Goal: Information Seeking & Learning: Check status

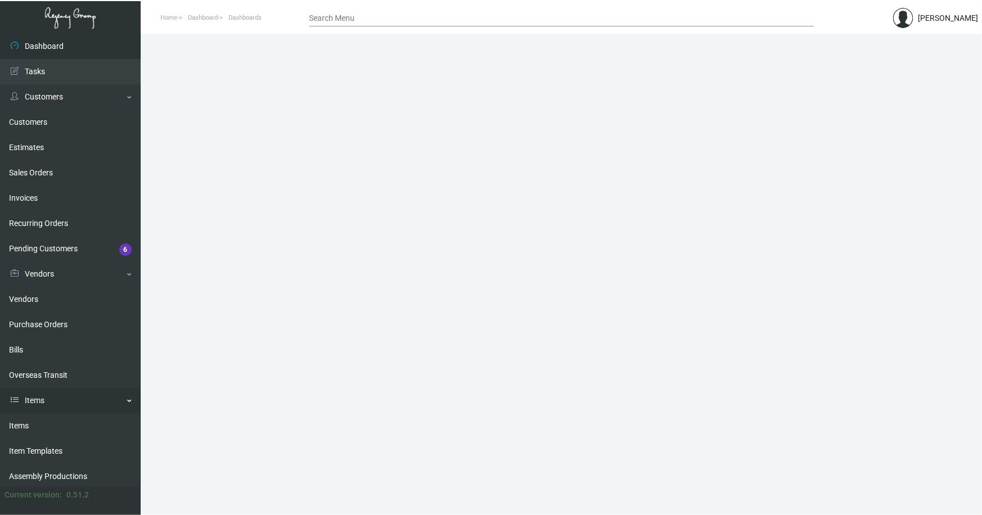
drag, startPoint x: 18, startPoint y: 424, endPoint x: 40, endPoint y: 408, distance: 27.0
click at [18, 424] on link "Items" at bounding box center [70, 426] width 141 height 25
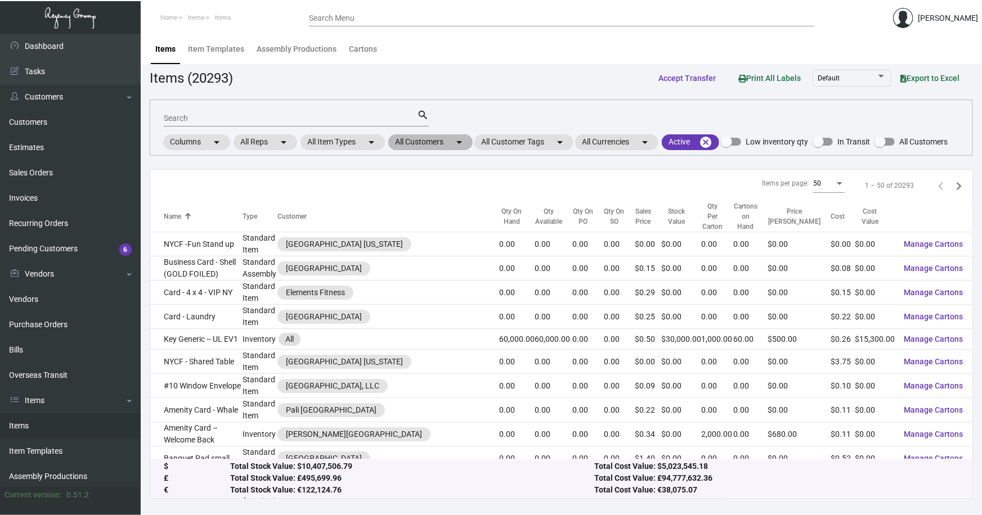
click at [412, 142] on mat-chip "All Customers arrow_drop_down" at bounding box center [430, 142] width 84 height 16
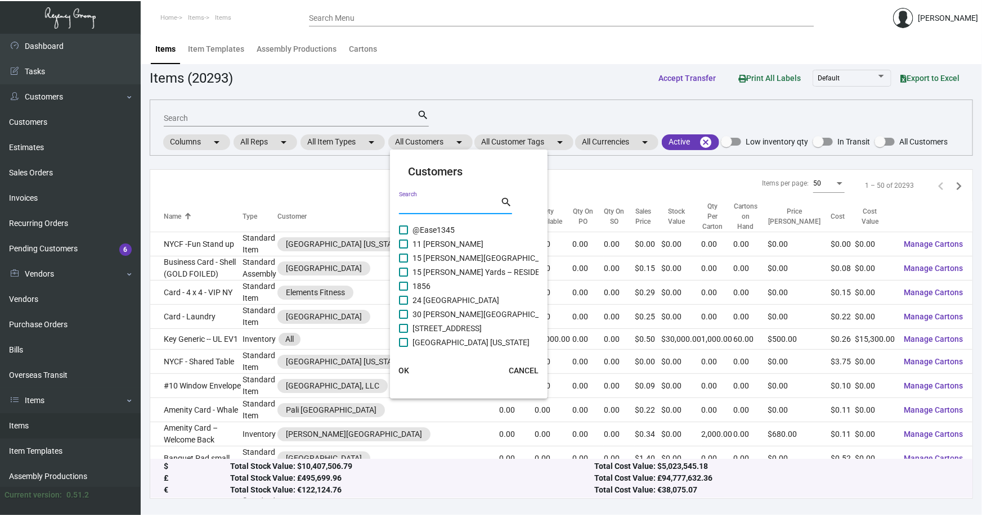
click at [423, 207] on input "Search" at bounding box center [449, 205] width 101 height 9
type input "watergate"
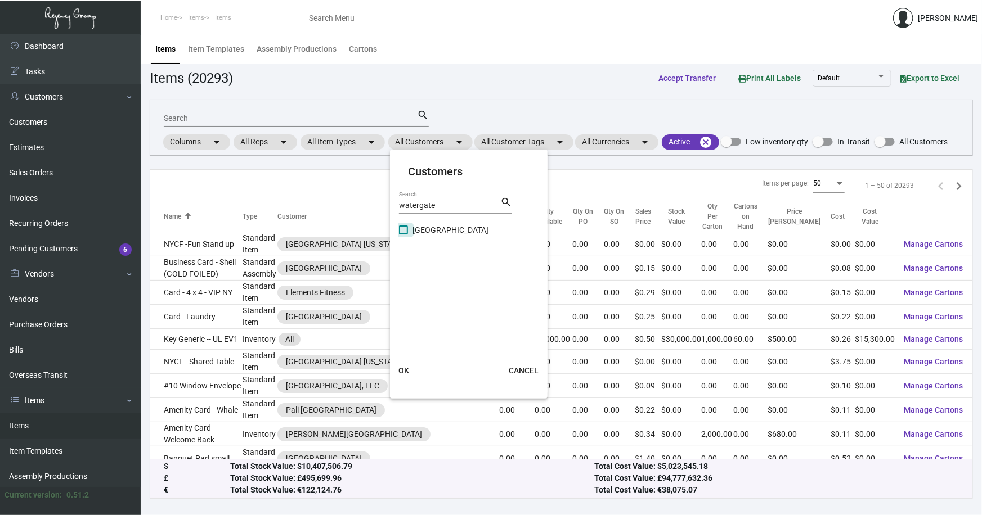
click at [431, 227] on span "Watergate Hotel" at bounding box center [451, 230] width 76 height 14
click at [403, 235] on input "Watergate Hotel" at bounding box center [403, 235] width 1 height 1
checkbox input "true"
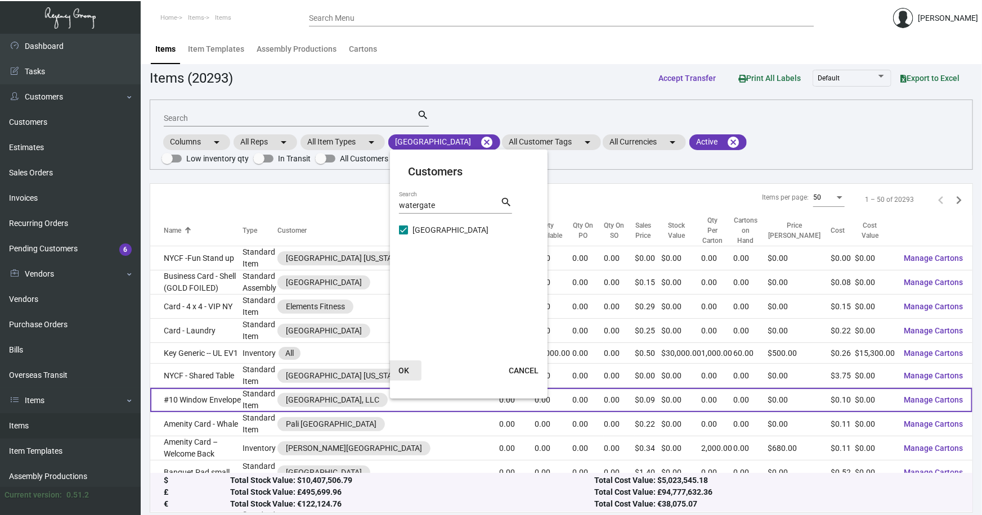
click at [404, 371] on span "OK" at bounding box center [403, 370] width 11 height 9
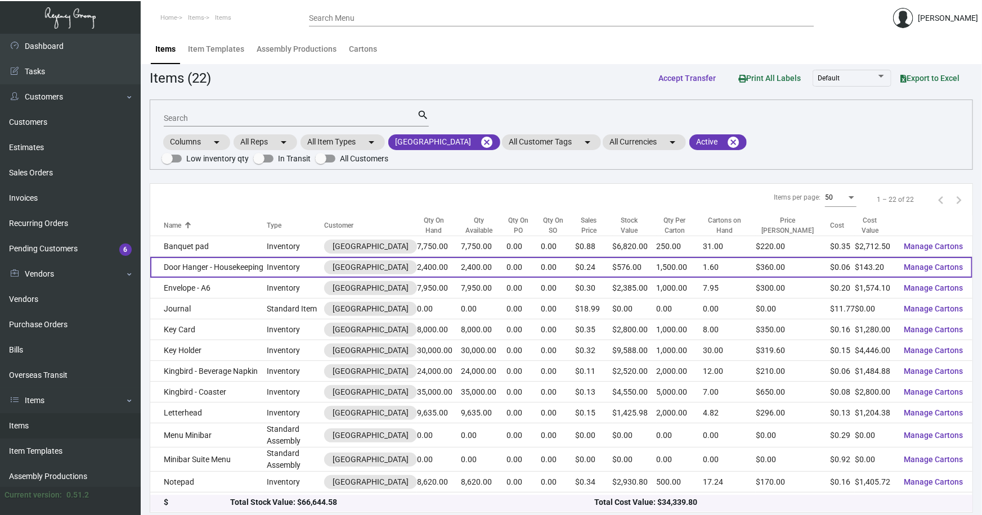
click at [192, 257] on td "Door Hanger - Housekeeping" at bounding box center [208, 267] width 116 height 21
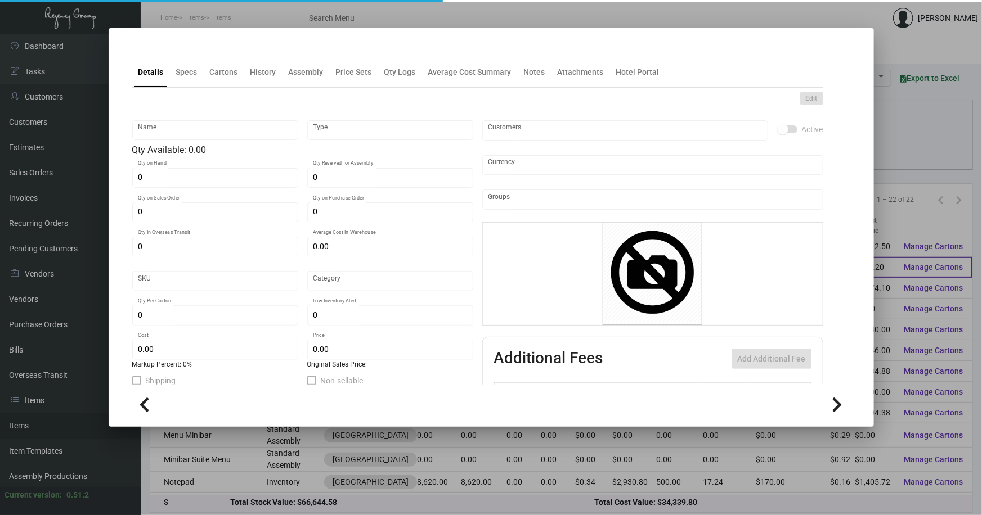
type input "Door Hanger - Housekeeping"
type input "Inventory"
type input "2,400"
type input "$ 0.10926"
type input "Standard"
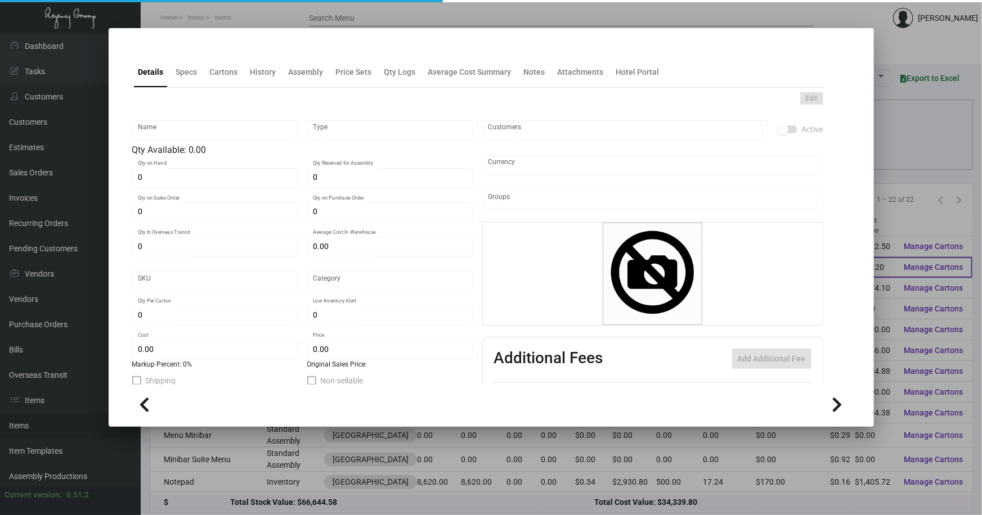
type input "1,500"
type input "$ 0.05967"
type input "$ 0.24"
checkbox input "true"
type input "United States Dollar $"
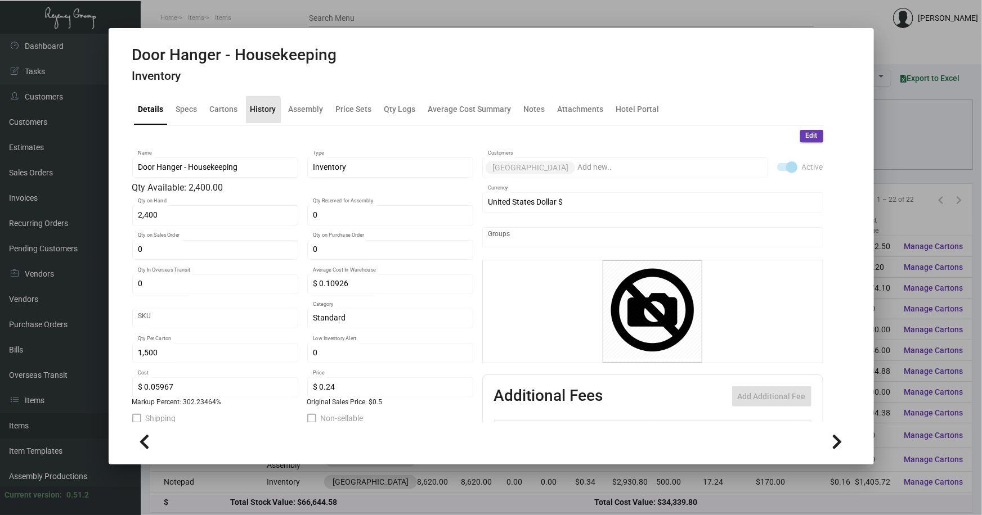
click at [253, 110] on div "History" at bounding box center [263, 110] width 26 height 12
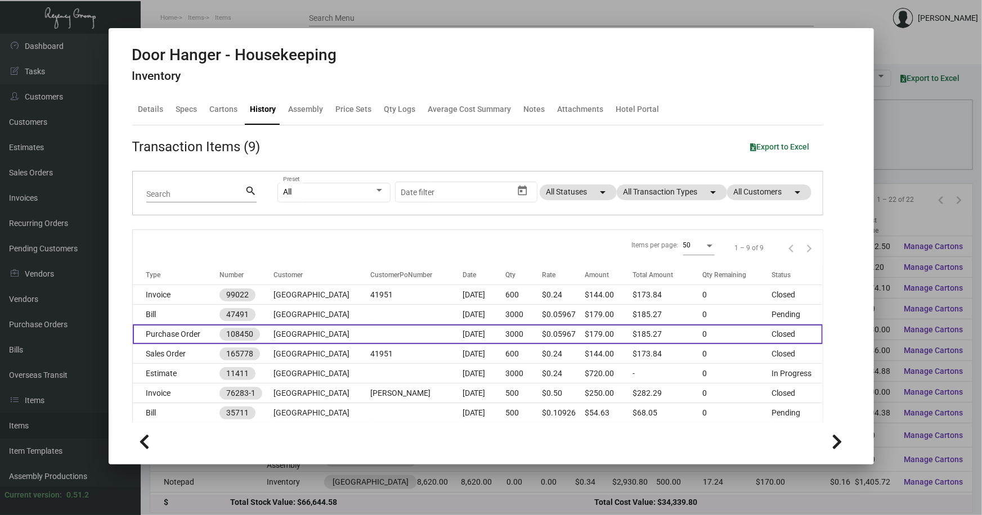
click at [325, 328] on td "Watergate Hotel" at bounding box center [322, 335] width 97 height 20
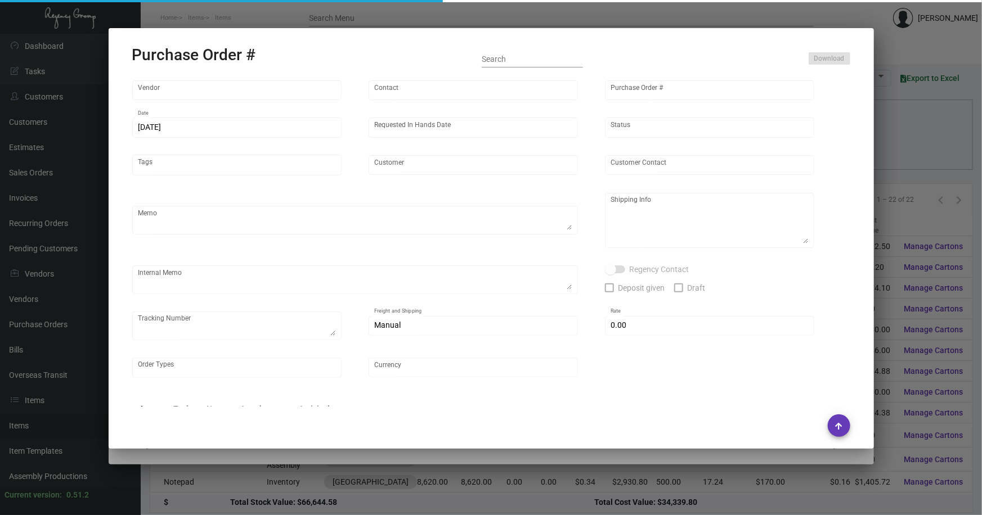
type input "4 Over"
type input "108450"
type input "11/21/2024"
type input "11/29/2024"
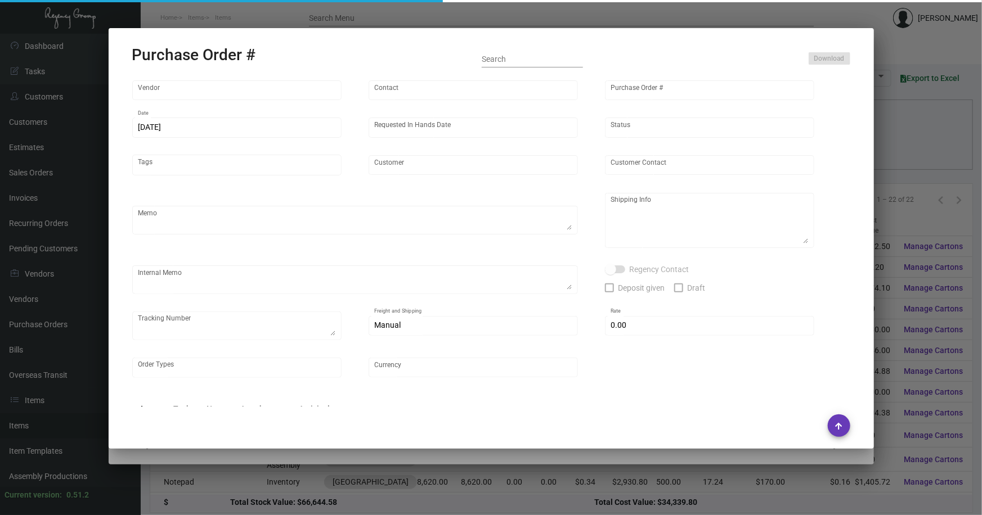
type input "Watergate Hotel"
type textarea "E5000110385/008722553 / New estimate - E5000113592 We will use E5000110385 as t…"
type textarea "Regency Group NJ - Alex Penate 22 Belgrove Dr. Kearny, NJ, 07032 US"
type textarea "11/21 - Order Processed/Requested Art to send print files. 11/25 - Followed up …"
checkbox input "true"
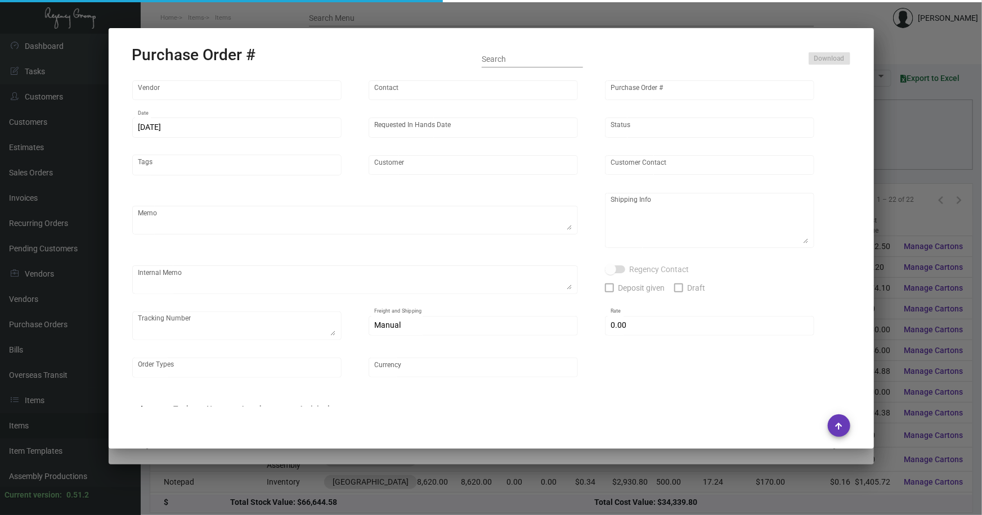
type input "$ 0.00"
type input "United States Dollar $"
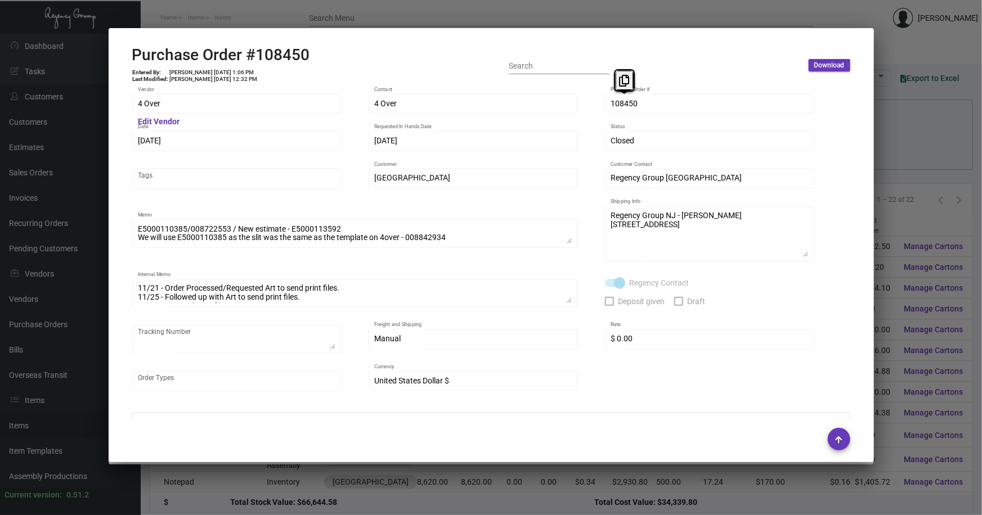
click at [580, 108] on div "4 Over Vendor Edit Vendor 4 Over Contact 108450 Purchase Order # 11/21/2024 Dat…" at bounding box center [491, 248] width 718 height 312
click at [900, 245] on div at bounding box center [491, 257] width 982 height 515
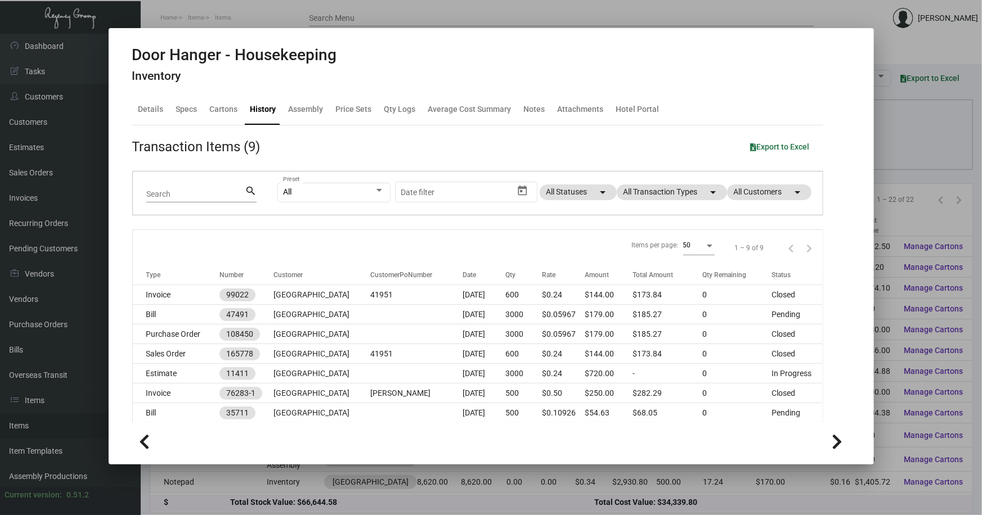
click at [898, 245] on div at bounding box center [491, 257] width 982 height 515
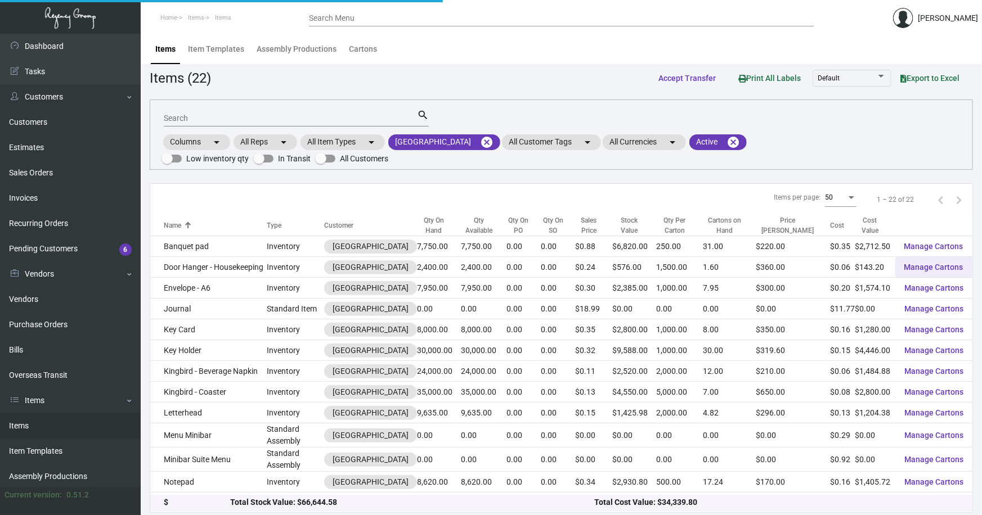
click at [898, 257] on button "Manage Cartons" at bounding box center [933, 267] width 77 height 20
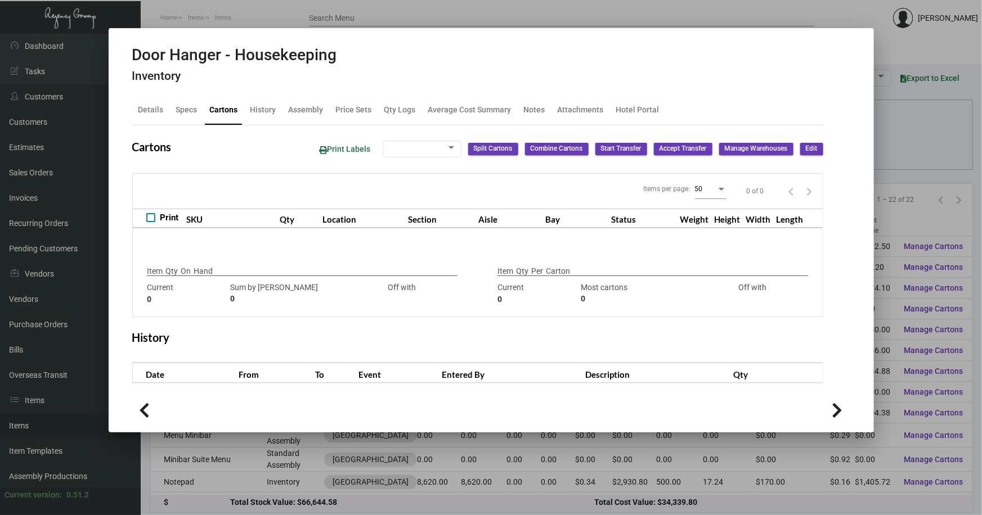
type input "2,400"
type input "2400"
type input "0"
type input "1,500"
type input "1500"
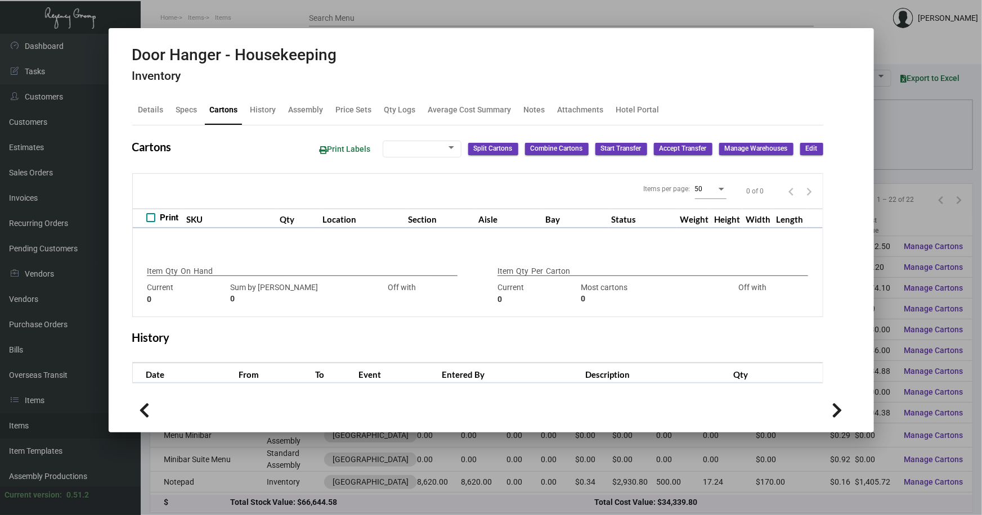
type input "0"
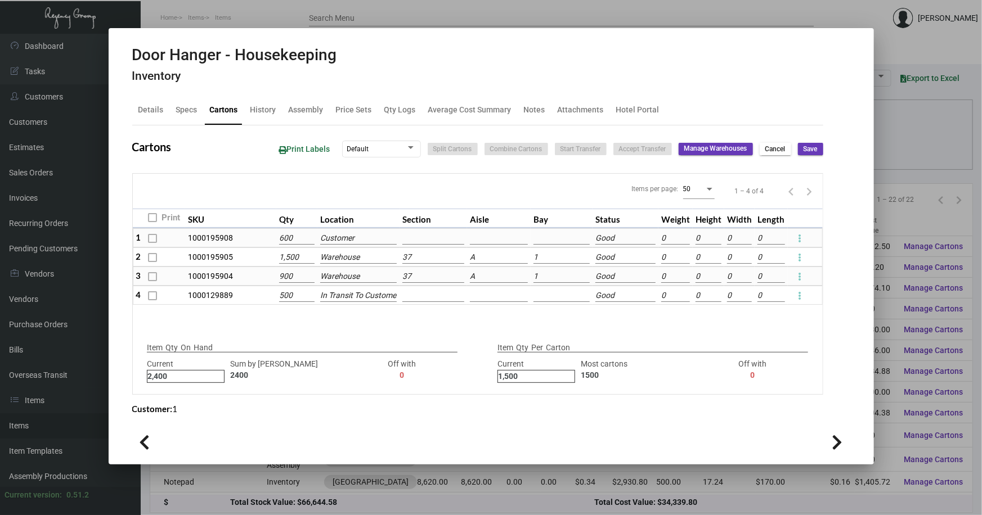
click at [887, 204] on div at bounding box center [491, 257] width 982 height 515
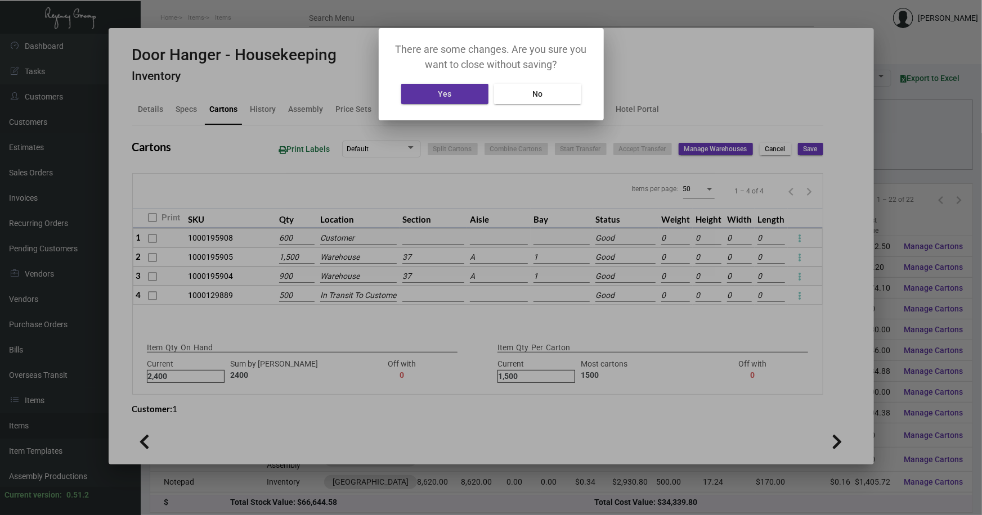
click at [548, 97] on button "No" at bounding box center [537, 94] width 87 height 20
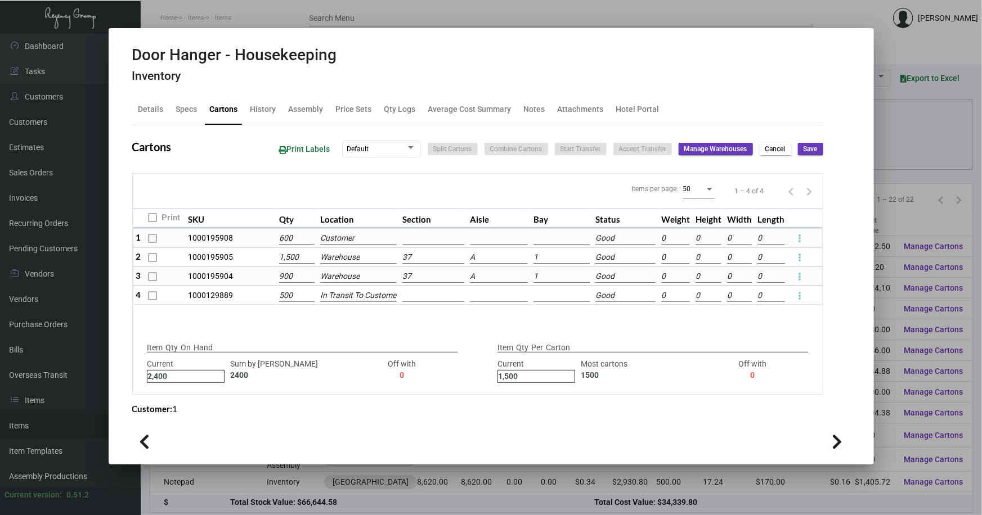
click at [900, 120] on div at bounding box center [491, 257] width 982 height 515
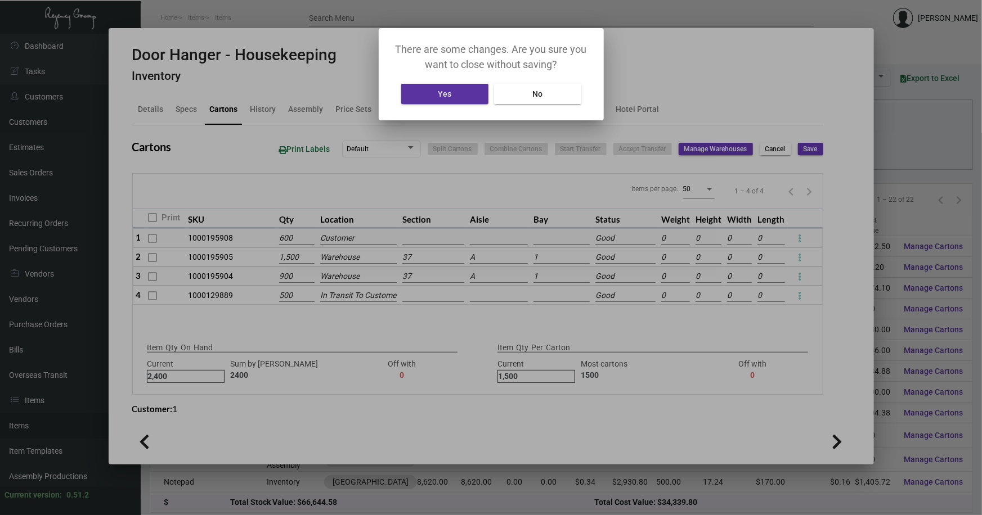
click at [445, 107] on mat-dialog-container "There are some changes. Are you sure you want to close without saving? Yes No" at bounding box center [491, 74] width 225 height 92
click at [431, 96] on button "Yes" at bounding box center [444, 94] width 87 height 20
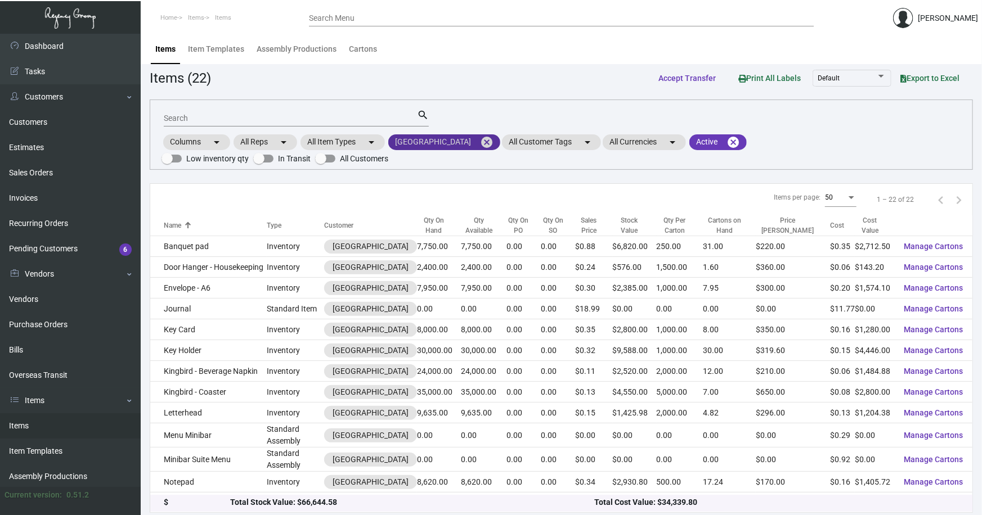
click at [480, 140] on mat-icon "cancel" at bounding box center [487, 143] width 14 height 14
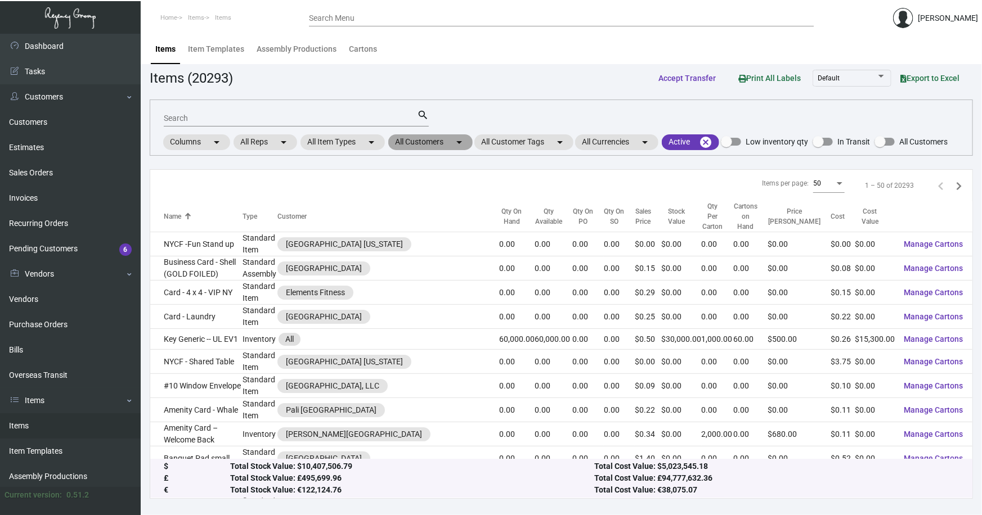
click at [411, 142] on mat-chip "All Customers arrow_drop_down" at bounding box center [430, 142] width 84 height 16
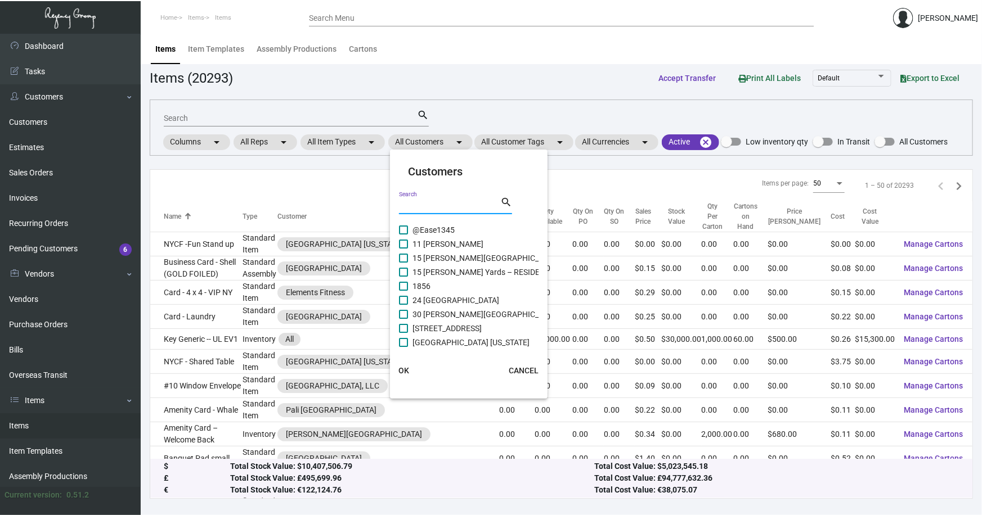
drag, startPoint x: 422, startPoint y: 204, endPoint x: 415, endPoint y: 202, distance: 7.5
click at [421, 204] on input "Search" at bounding box center [449, 205] width 101 height 9
type input "hilton clu"
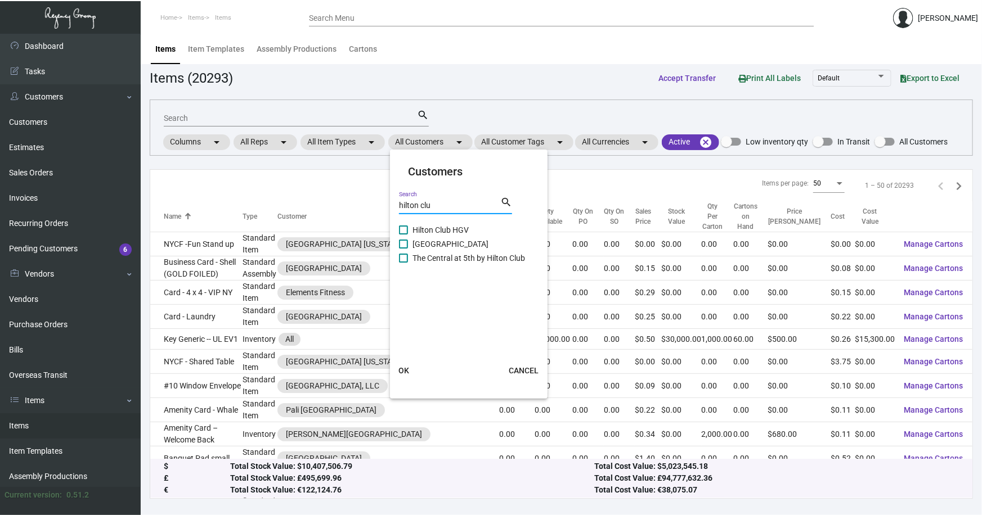
click at [448, 230] on span "Hilton Club HGV" at bounding box center [441, 230] width 56 height 14
click at [403, 235] on input "Hilton Club HGV" at bounding box center [403, 235] width 1 height 1
checkbox input "true"
click at [450, 245] on span "Hilton Club West 57th Street HGV" at bounding box center [451, 244] width 76 height 14
click at [403, 249] on input "Hilton Club West 57th Street HGV" at bounding box center [403, 249] width 1 height 1
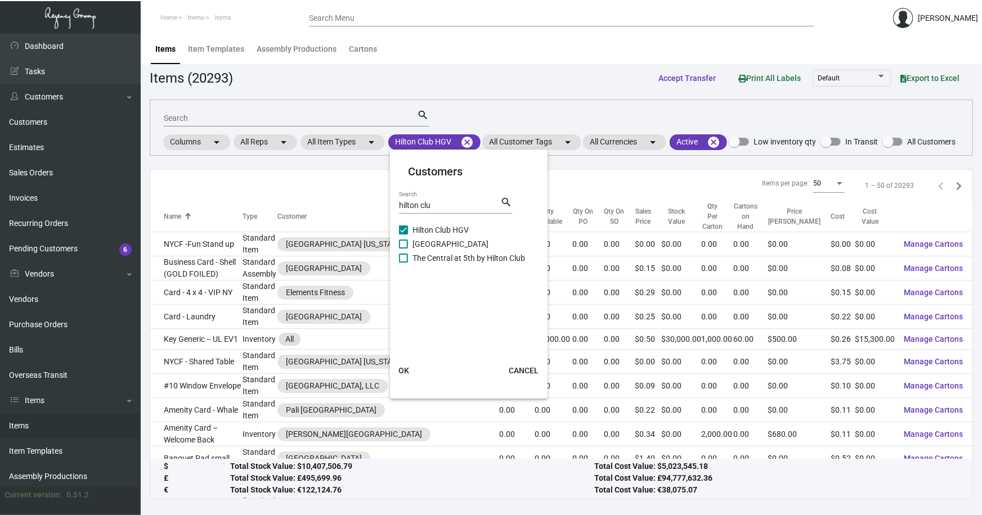
checkbox input "true"
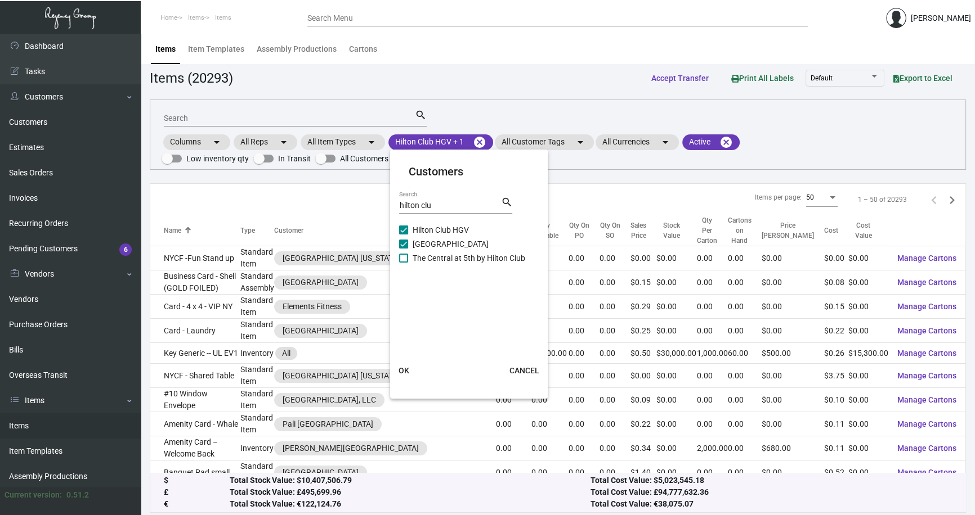
click at [454, 257] on span "The Central at 5th by Hilton Club" at bounding box center [469, 259] width 113 height 14
click at [403, 263] on input "The Central at 5th by Hilton Club" at bounding box center [403, 263] width 1 height 1
checkbox input "true"
click at [402, 368] on span "OK" at bounding box center [403, 370] width 11 height 9
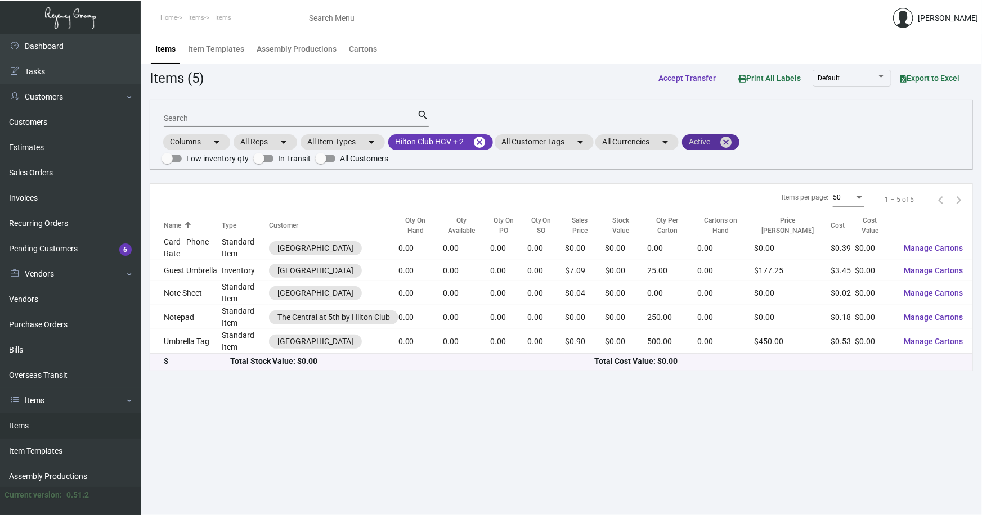
click at [730, 140] on mat-icon "cancel" at bounding box center [726, 143] width 14 height 14
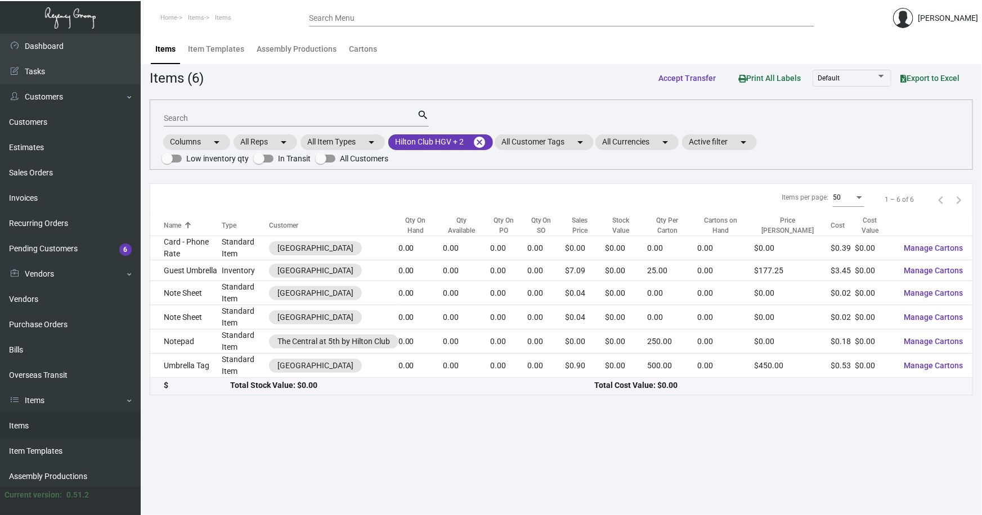
click at [201, 119] on input "Search" at bounding box center [290, 118] width 253 height 9
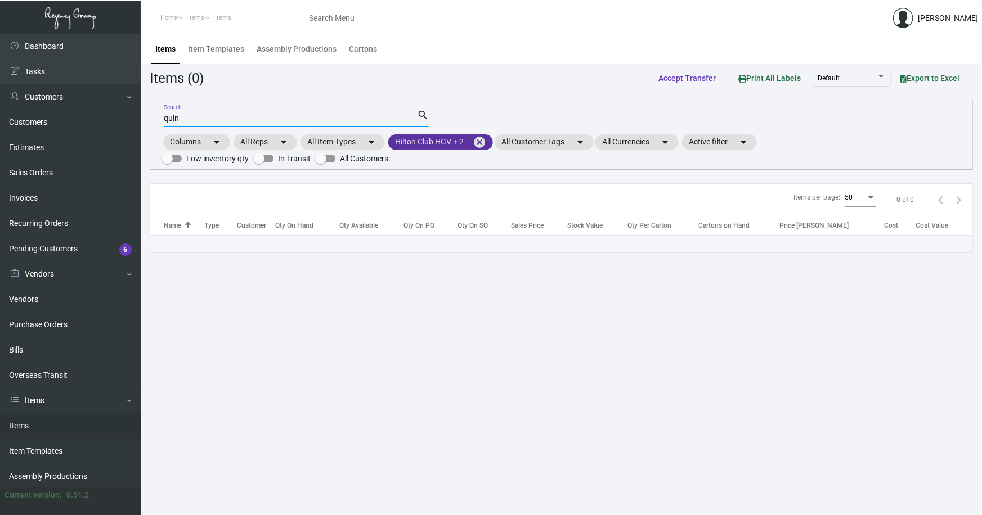
type input "quin"
click at [478, 140] on mat-icon "cancel" at bounding box center [480, 143] width 14 height 14
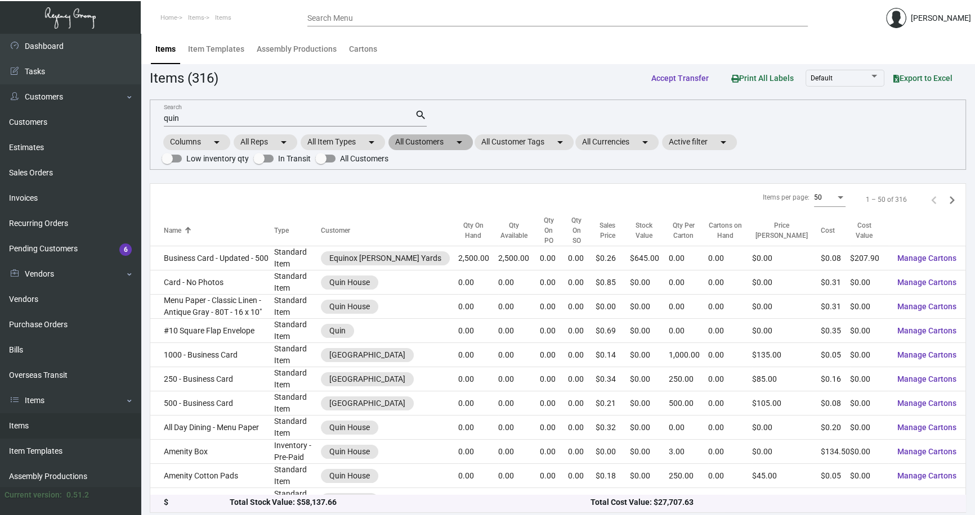
click at [428, 141] on mat-chip "All Customers arrow_drop_down" at bounding box center [430, 142] width 84 height 16
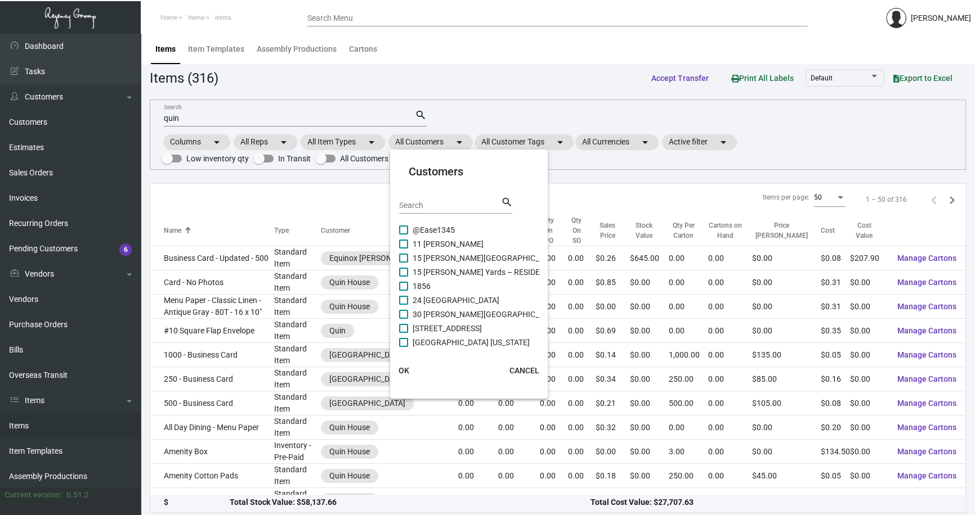
click at [422, 205] on input "Search" at bounding box center [449, 205] width 101 height 9
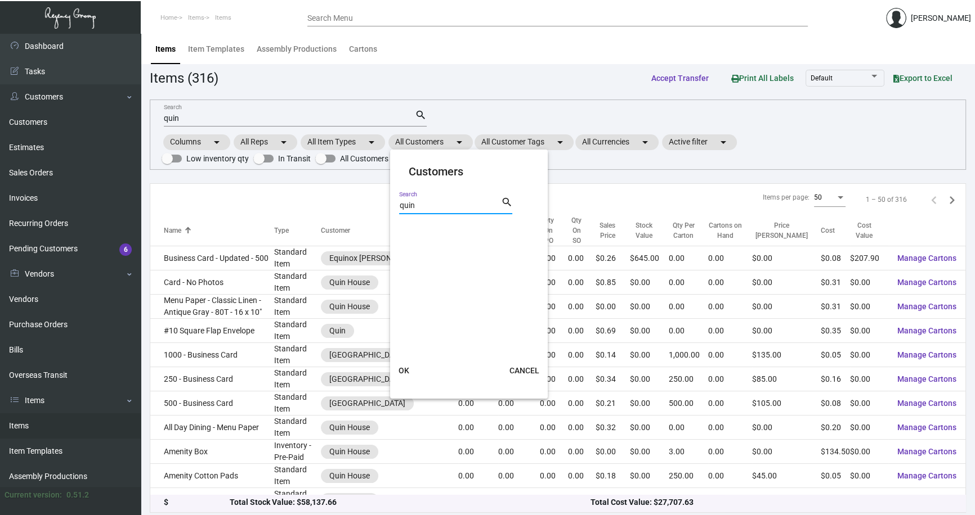
type input "quin"
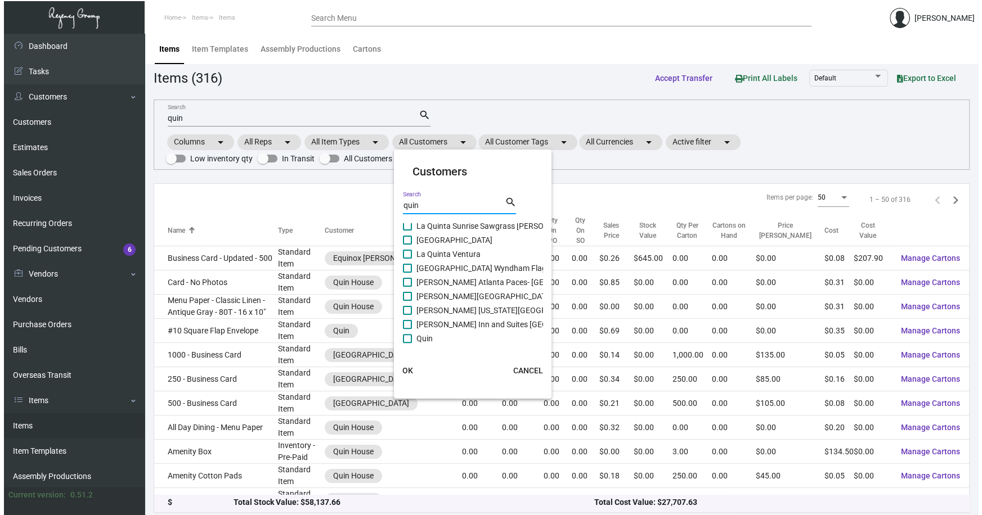
scroll to position [622, 0]
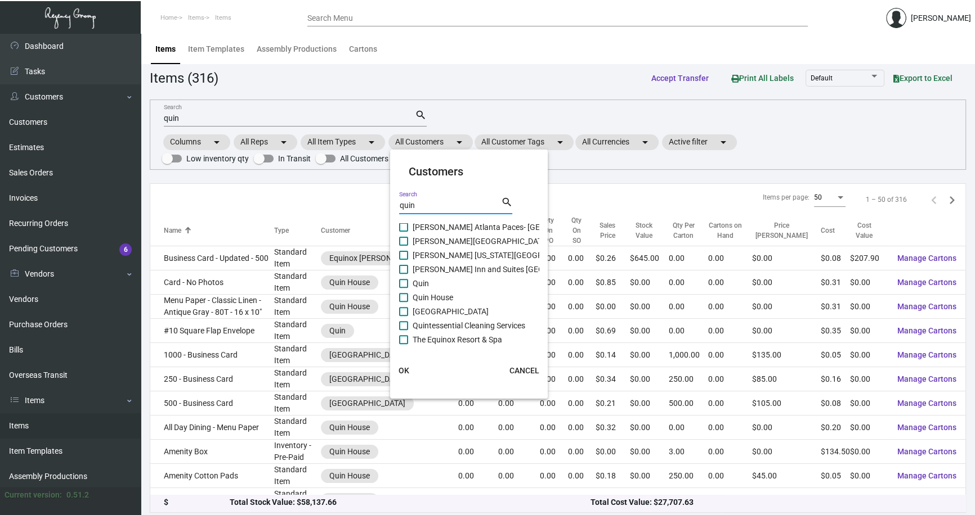
click at [432, 284] on mat-checkbox "Quin" at bounding box center [533, 284] width 268 height 14
click at [403, 280] on span at bounding box center [403, 283] width 9 height 9
click at [403, 288] on input "Quin" at bounding box center [403, 288] width 1 height 1
checkbox input "true"
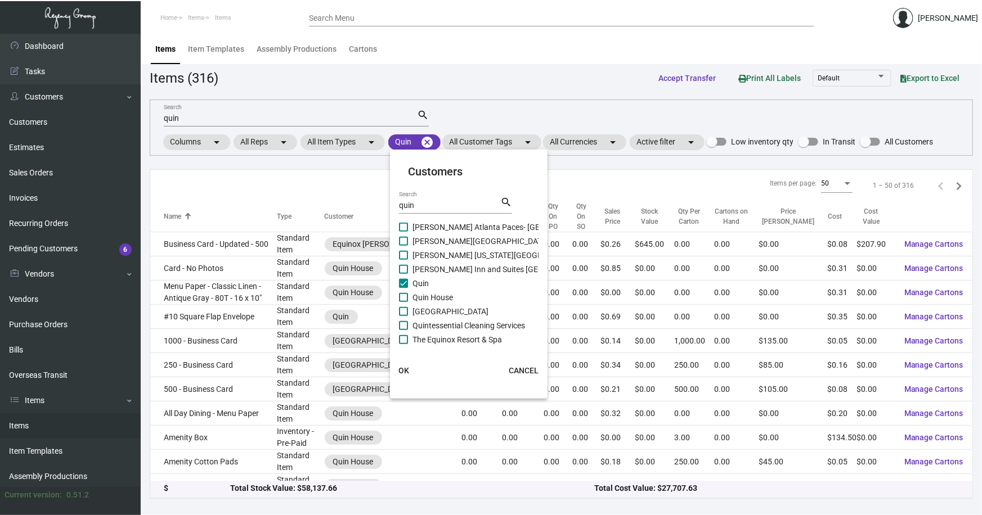
click at [401, 369] on span "OK" at bounding box center [403, 370] width 11 height 9
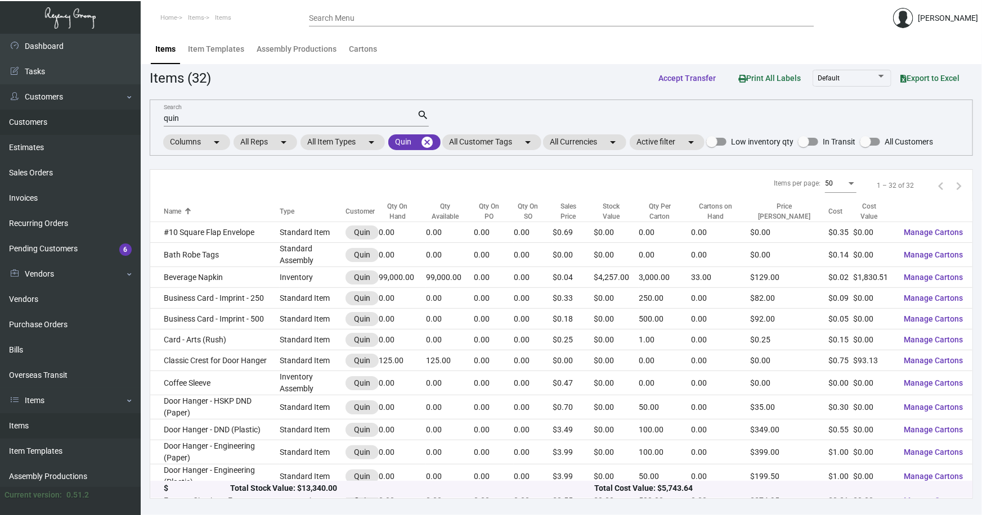
click at [58, 119] on div "Dashboard Dashboard Tasks Customers Customers Estimates Sales Orders Invoices R…" at bounding box center [491, 275] width 982 height 482
type input "n"
type input "pen"
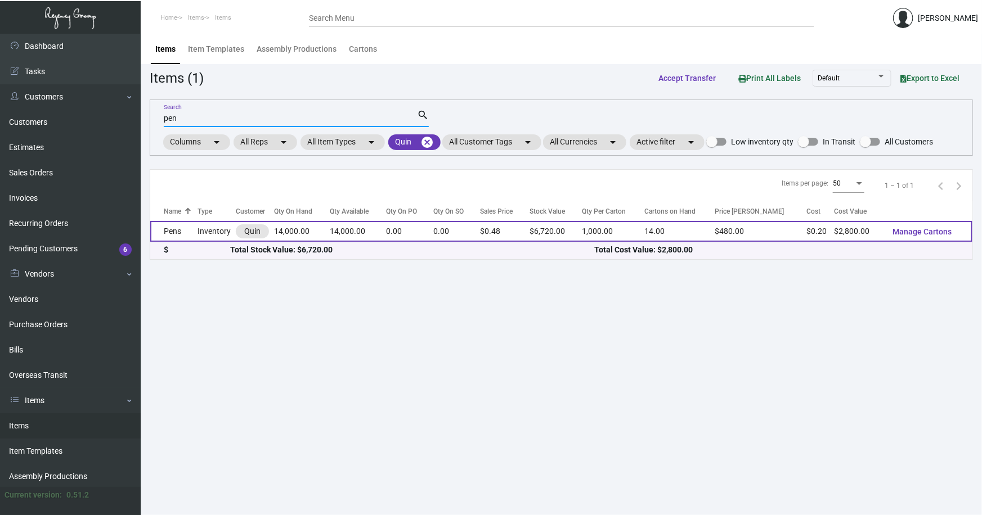
click at [190, 230] on td "Pens" at bounding box center [173, 231] width 47 height 21
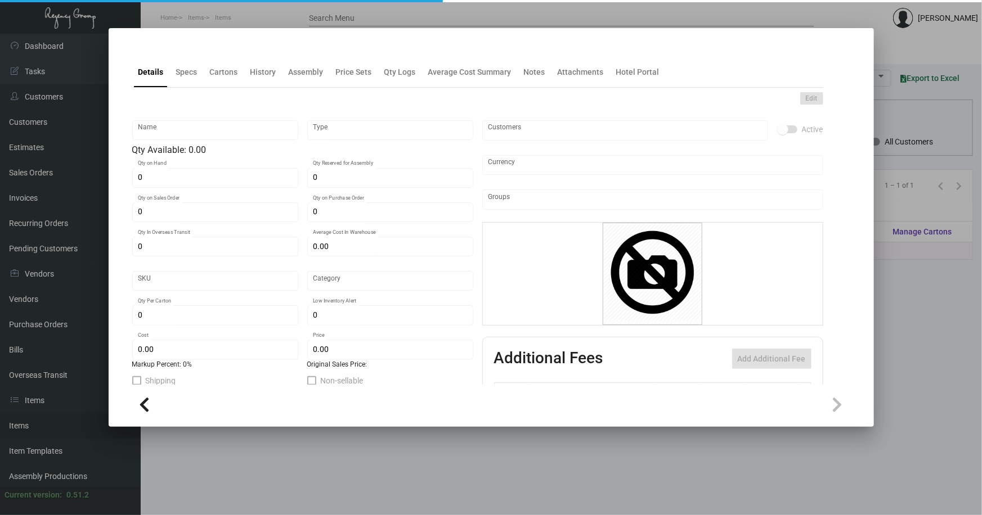
type input "Pens"
type input "Inventory"
type input "14,000"
type input "$ 0.20"
type input "2695"
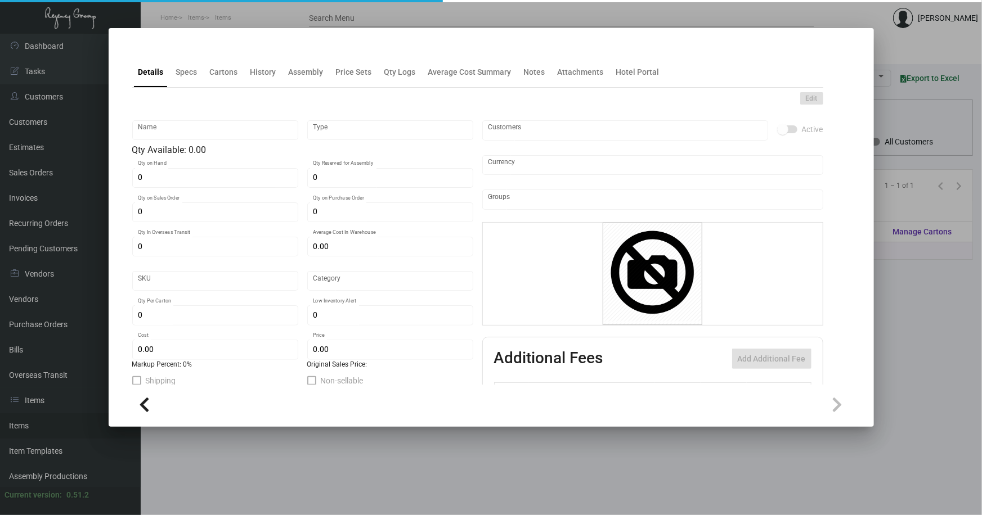
type input "Standard"
type input "1,000"
type input "5,000"
type input "$ 0.20"
type input "$ 0.48"
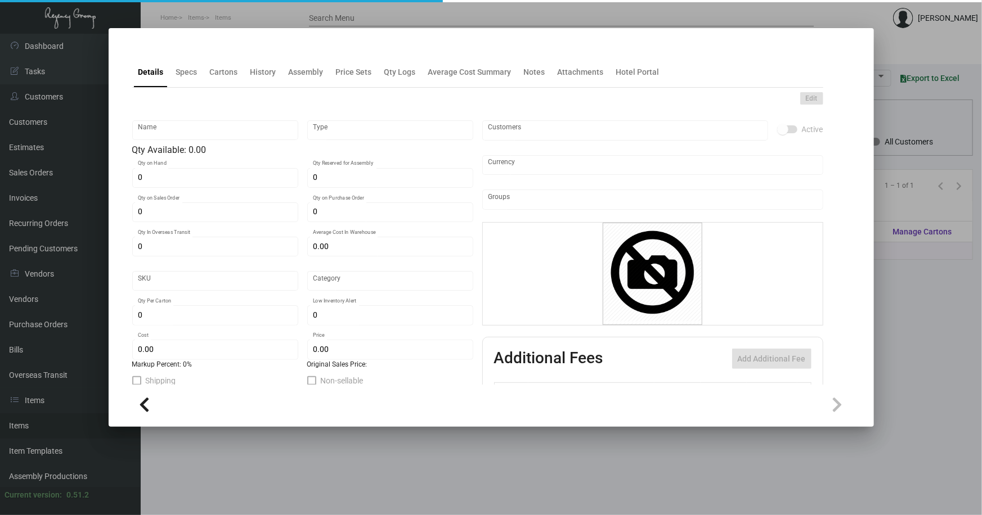
type textarea "Quin Pen: custom Red color twist metal pen, printing 1 color gold logo."
checkbox input "true"
type input "United States Dollar $"
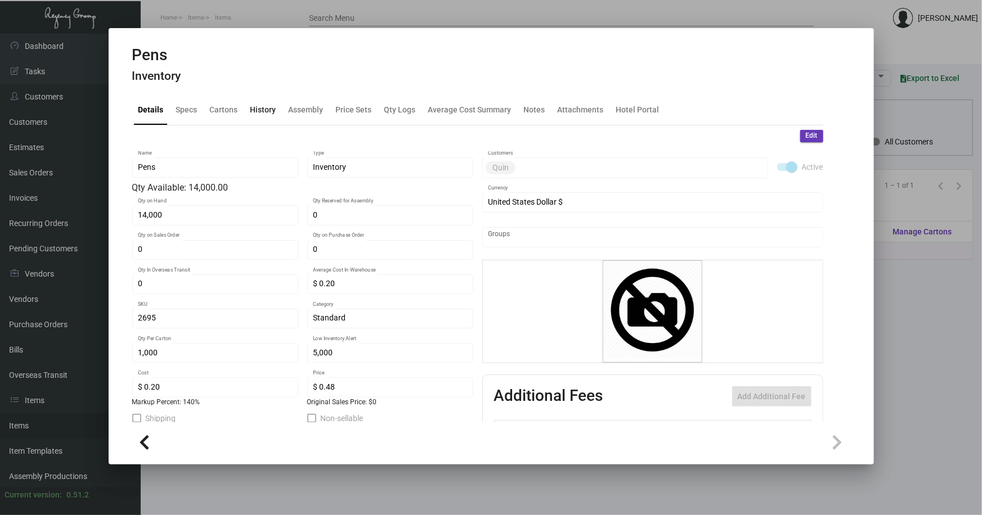
click at [262, 108] on div "History" at bounding box center [263, 110] width 26 height 12
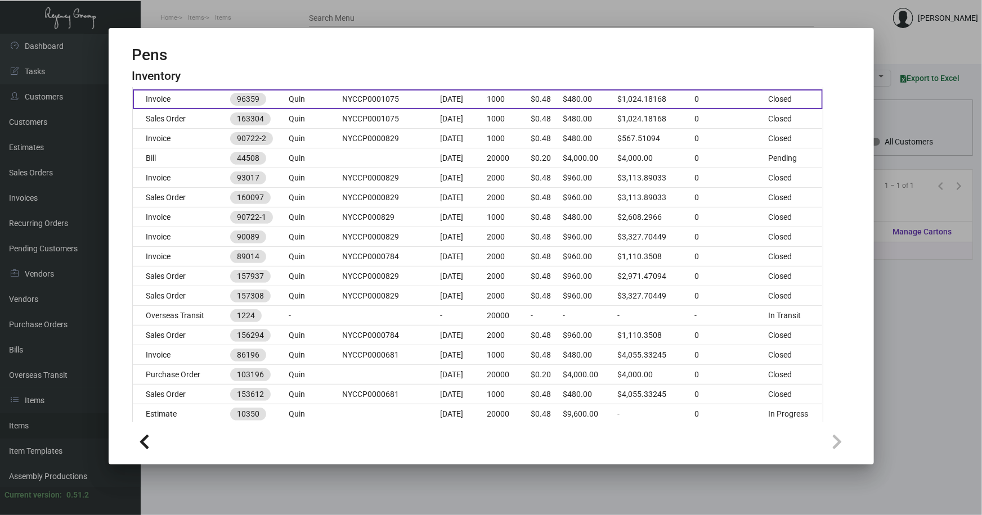
scroll to position [204, 0]
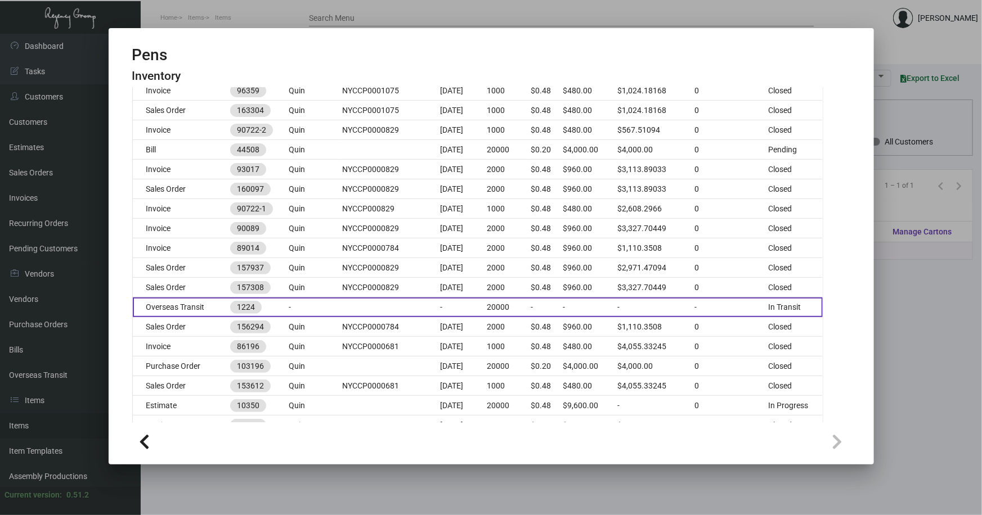
click at [181, 307] on td "Overseas Transit" at bounding box center [182, 308] width 98 height 20
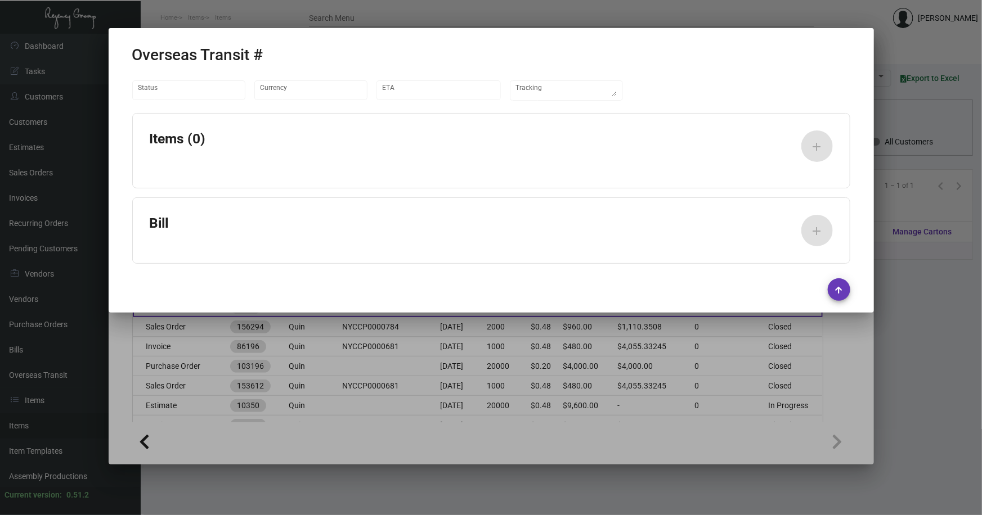
type input "United States Dollar $"
type input "5/22/2024"
type input "5/27/2024"
type textarea "Container# WHSU5090045 - REF #730532"
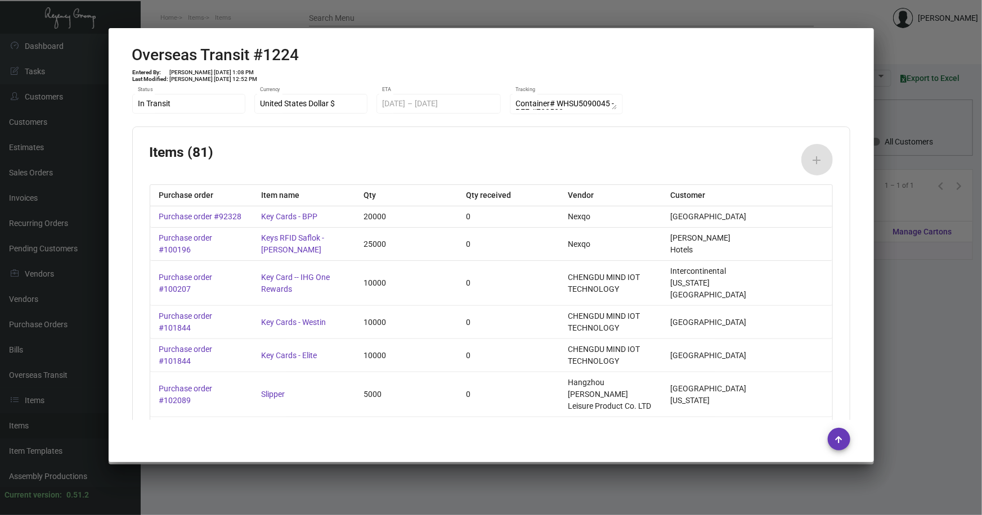
click at [288, 461] on mat-dialog-container "Overseas Transit #1224 Entered By: Ishita Mahajan 3/28/24, 1:08 PM Last Modifie…" at bounding box center [491, 245] width 765 height 434
drag, startPoint x: 286, startPoint y: 473, endPoint x: 284, endPoint y: 467, distance: 7.3
click at [285, 471] on div at bounding box center [491, 257] width 982 height 515
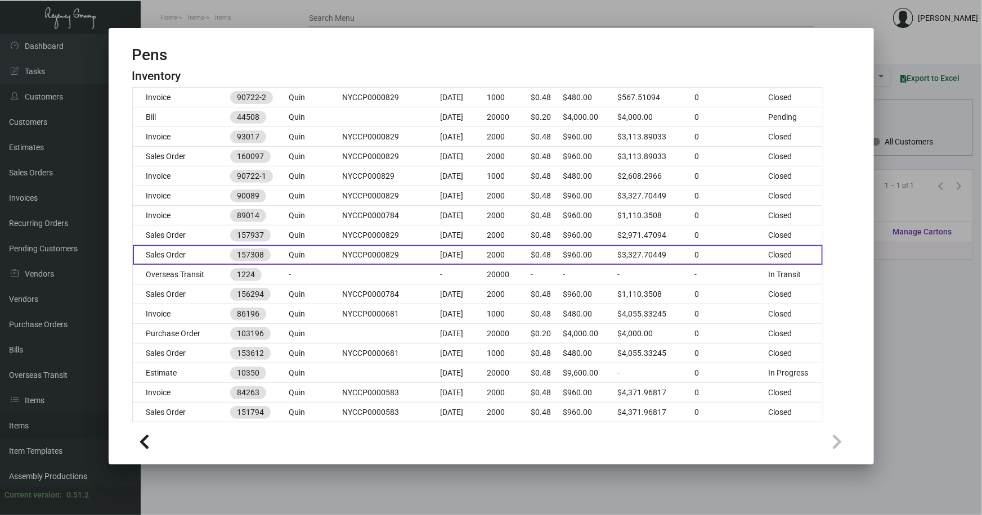
scroll to position [255, 0]
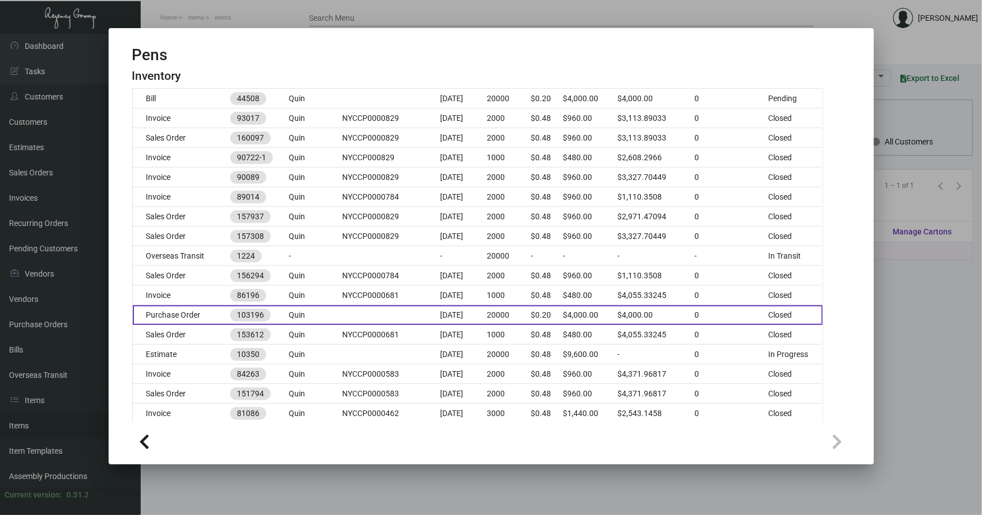
click at [182, 319] on td "Purchase Order" at bounding box center [182, 316] width 98 height 20
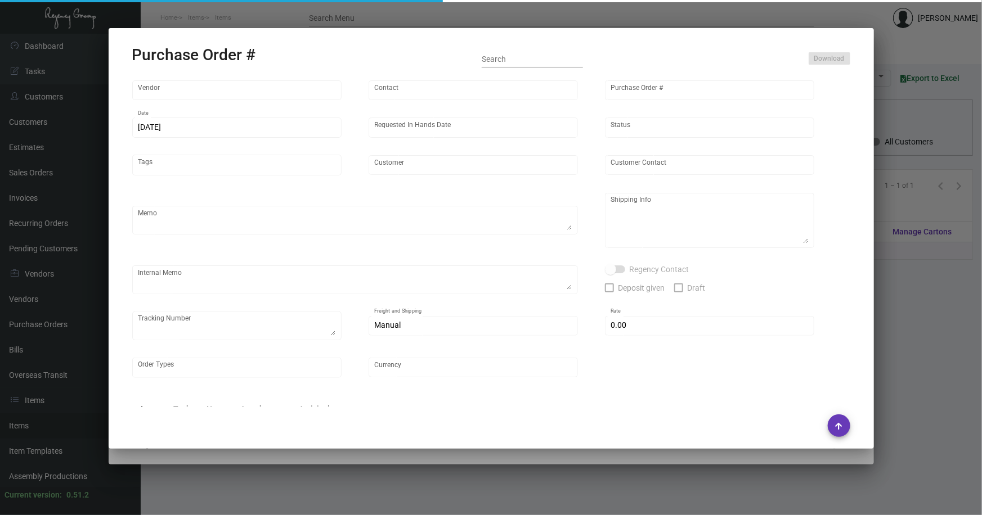
type input "Hangzhou Lefan Leisure Product Co. LTD"
type input "Amber Liu"
type input "103196"
type input "1/16/2024"
type input "2/16/2024"
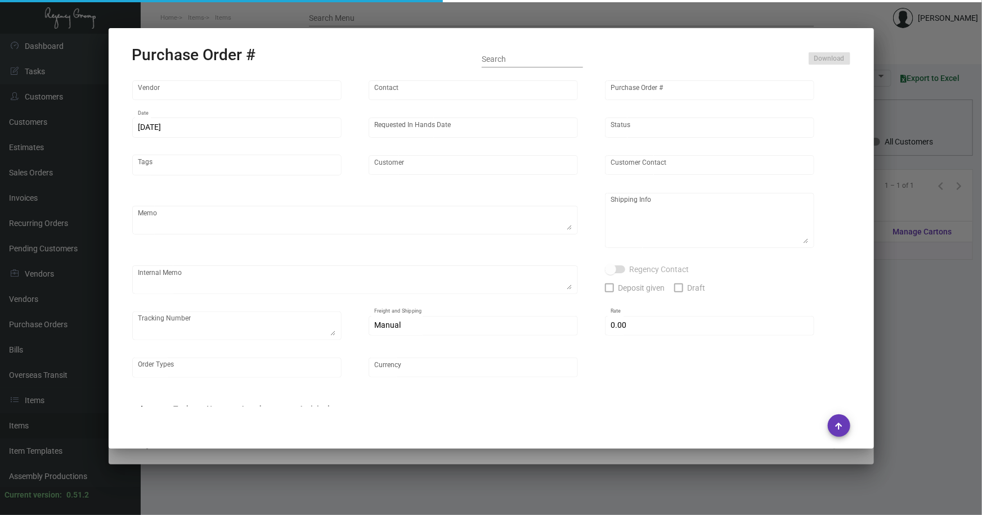
type input "Quin"
type textarea "Please ship by boat to our NJ warehouse."
type textarea "Regency Group NJ - Alex Penate 22 Belgrove Dr. Kearny, NJ, 07032 US"
checkbox input "true"
type input "$ 0.00"
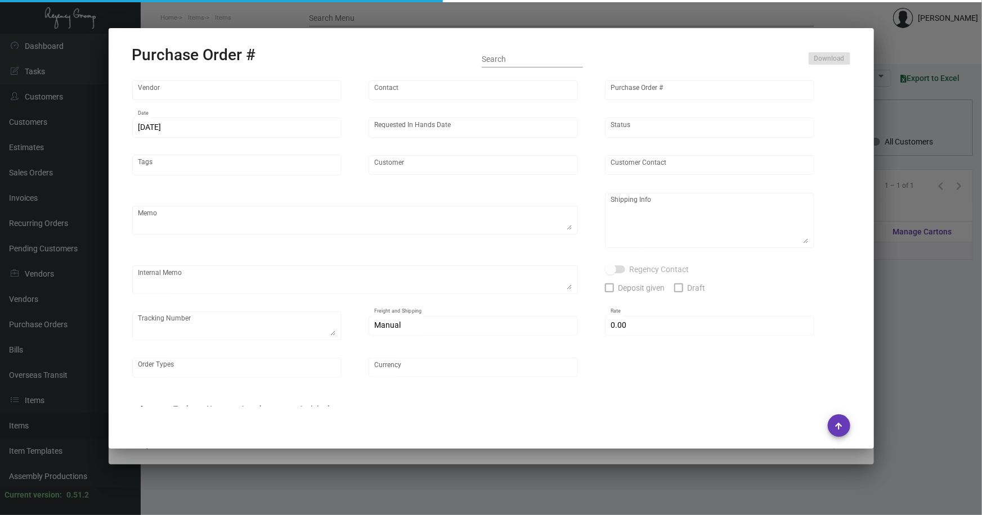
type input "United States Dollar $"
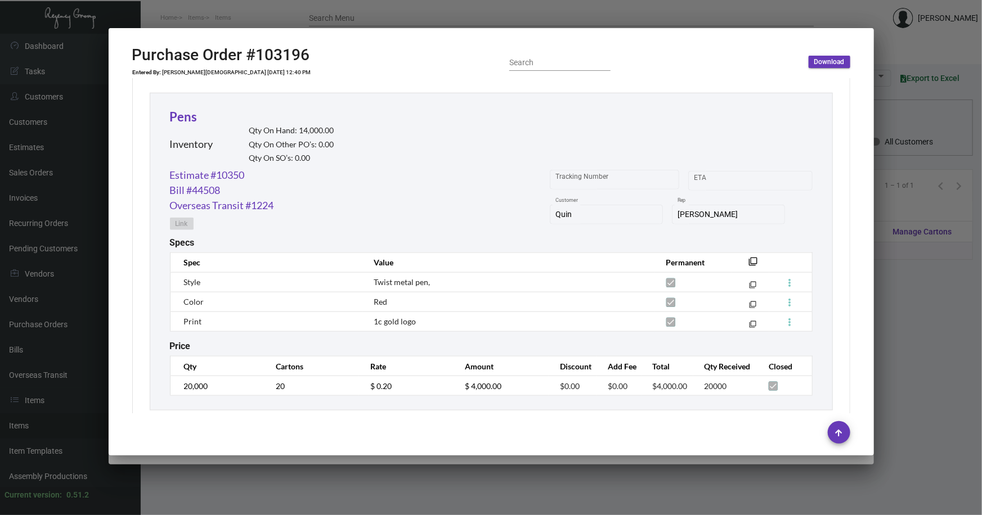
scroll to position [530, 0]
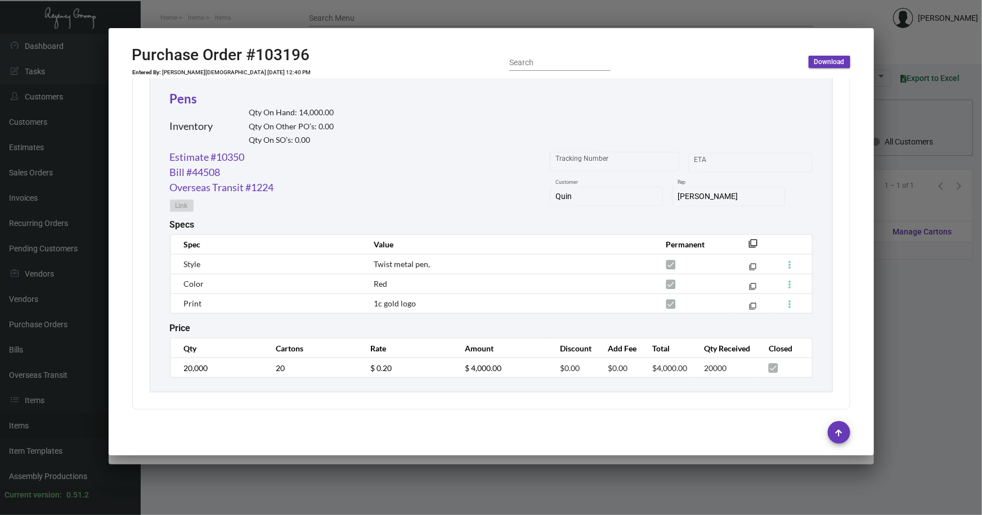
click at [904, 279] on div at bounding box center [491, 257] width 982 height 515
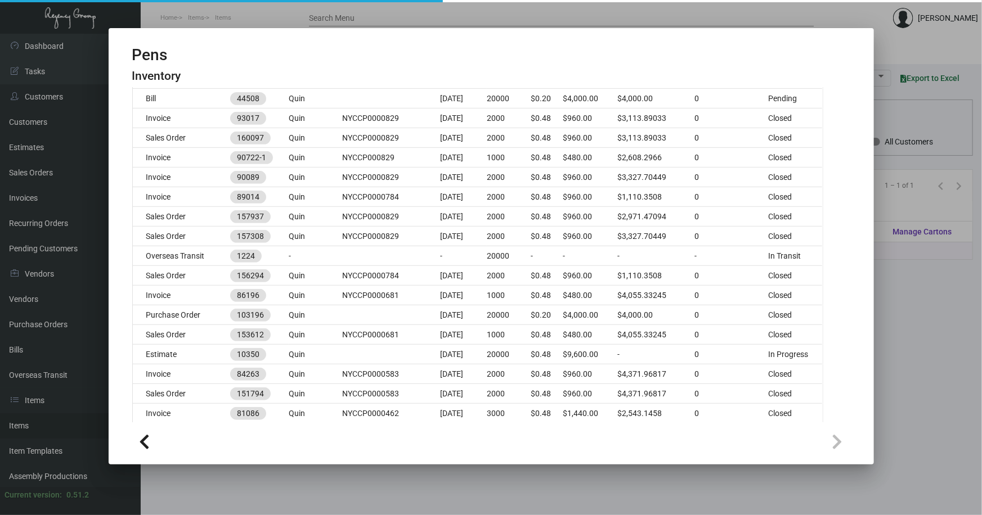
click at [901, 279] on div at bounding box center [491, 257] width 982 height 515
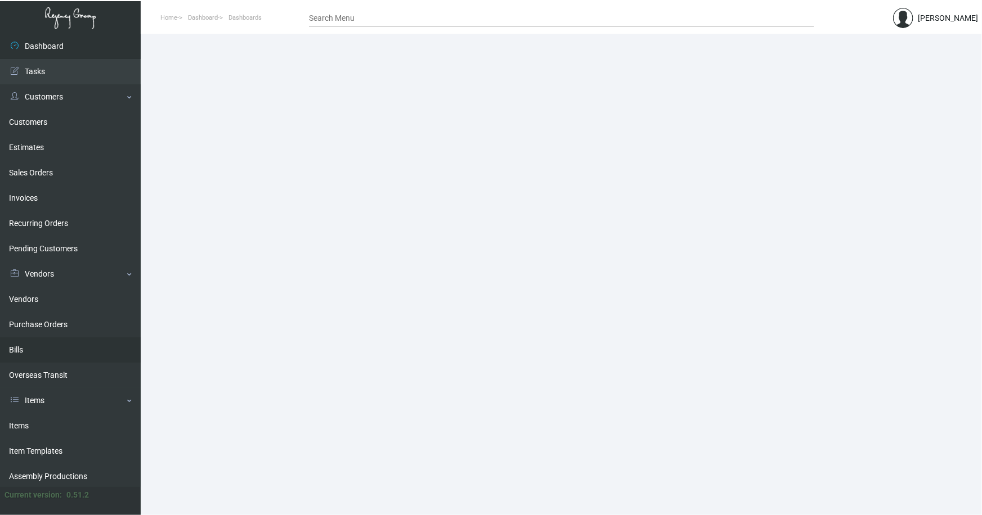
drag, startPoint x: 16, startPoint y: 423, endPoint x: 112, endPoint y: 346, distance: 123.2
click at [16, 423] on link "Items" at bounding box center [70, 426] width 141 height 25
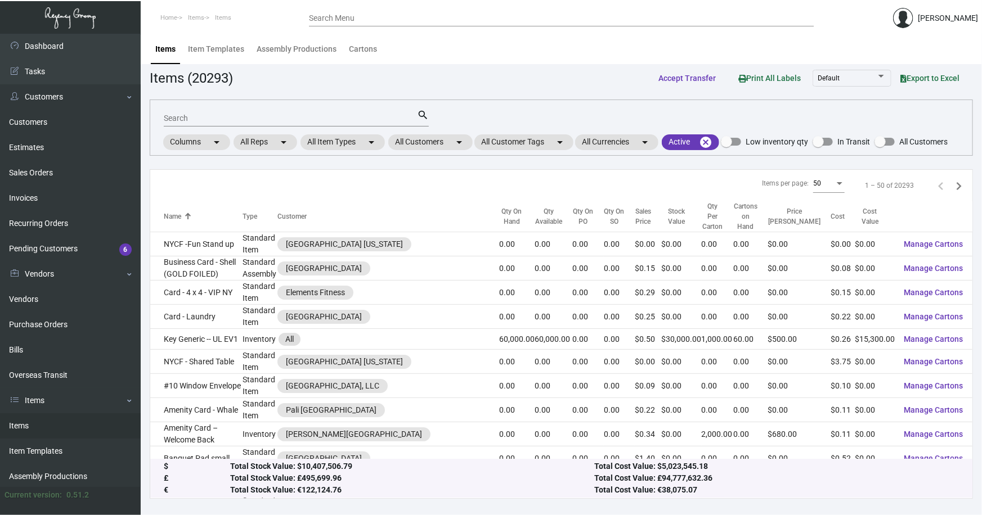
click at [292, 124] on div "Search" at bounding box center [290, 117] width 253 height 17
type input "[PERSON_NAME]"
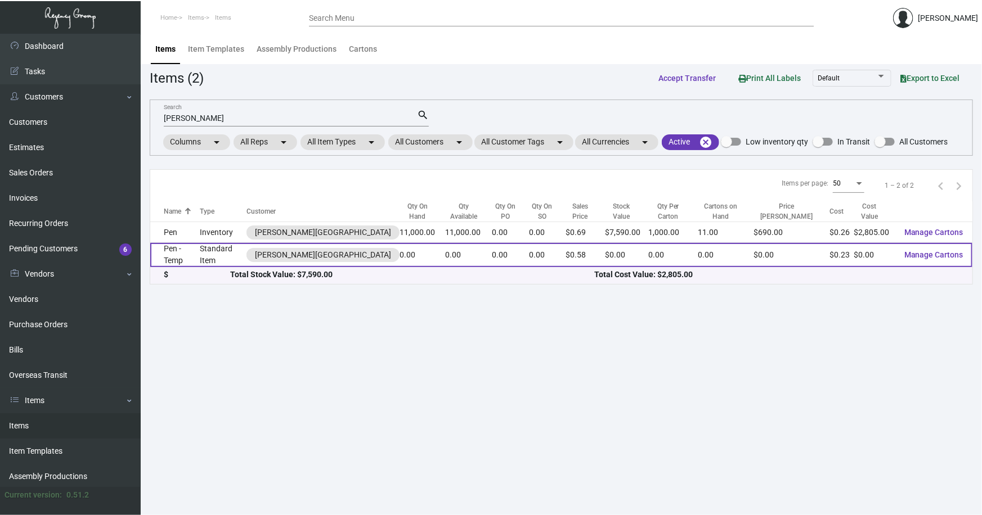
click at [183, 257] on td "Pen - Temp" at bounding box center [175, 255] width 50 height 24
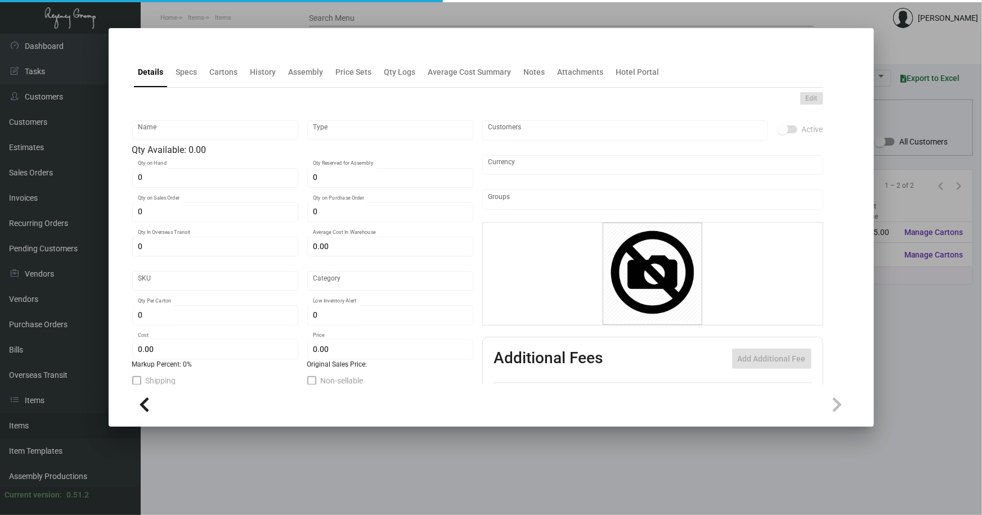
type input "Pen - Temp"
type input "Standard Item"
type input "$ 0.00"
type input "Standard"
type input "$ 0.234"
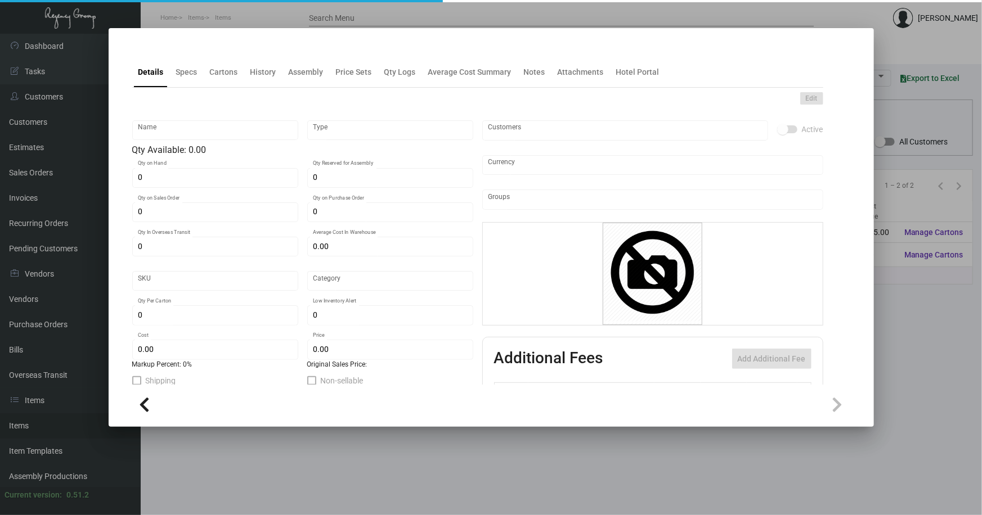
type input "$ 0.58"
checkbox input "true"
type input "United States Dollar $"
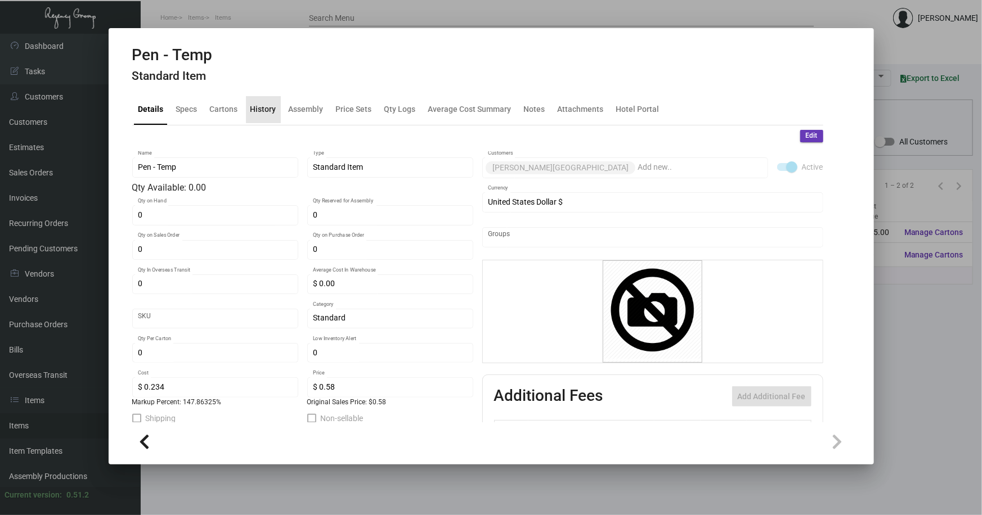
click at [264, 113] on div "History" at bounding box center [263, 110] width 26 height 12
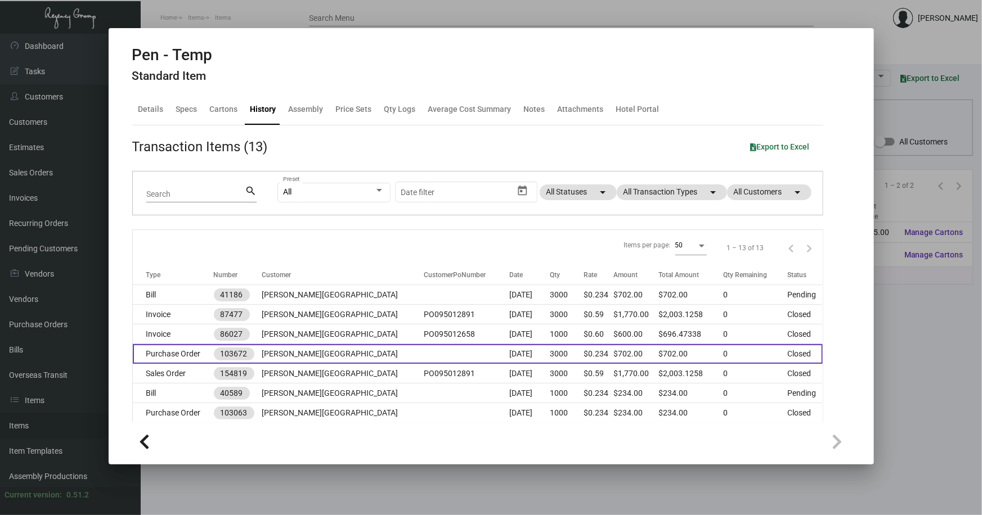
click at [424, 351] on td at bounding box center [467, 354] width 86 height 20
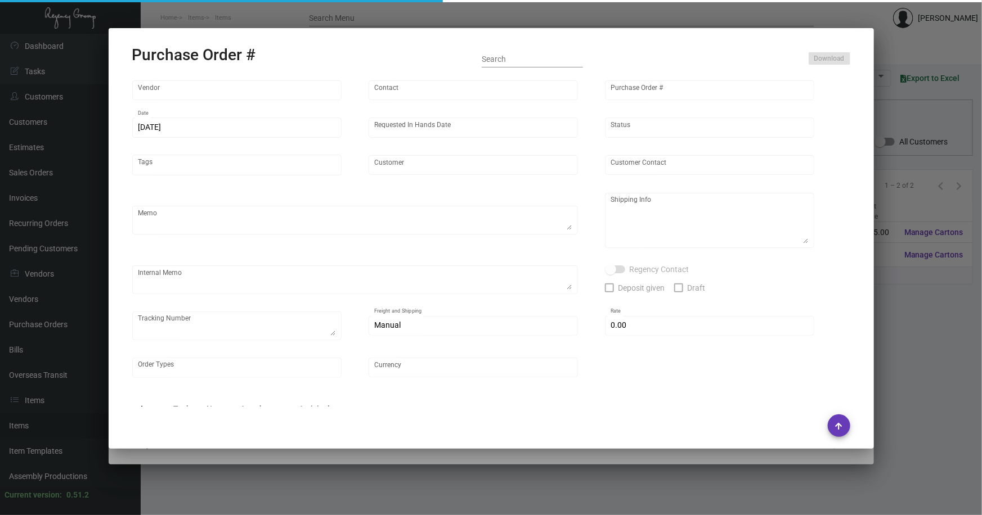
type input "Empire Pen"
type input "Orders & Art"
type input "103672"
type input "[DATE]"
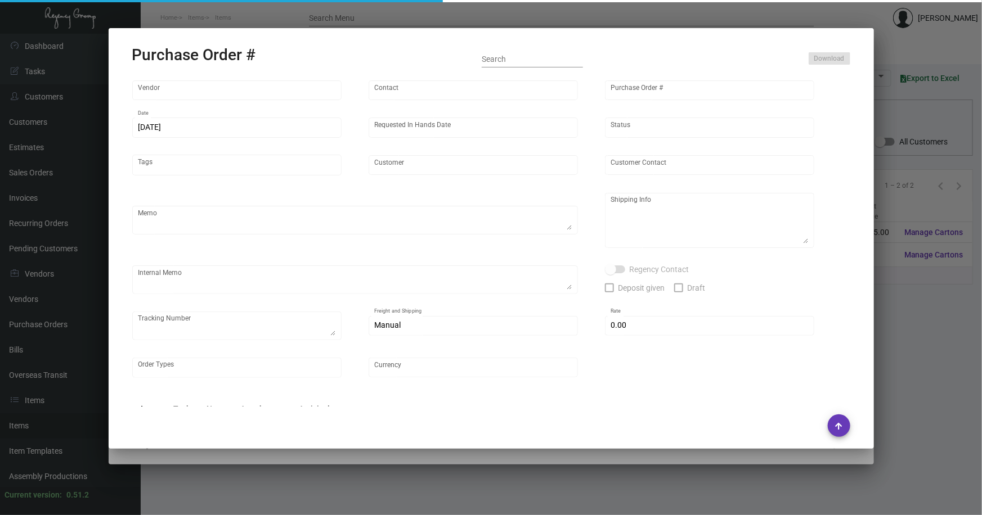
type input "[PERSON_NAME][GEOGRAPHIC_DATA]"
type input "[PERSON_NAME]"
type textarea "BLIND Ship via UPS Ground Acct# 1AY276."
type textarea "[PERSON_NAME] [PERSON_NAME][GEOGRAPHIC_DATA] [STREET_ADDRESS][US_STATE]"
type input "$ 0.00"
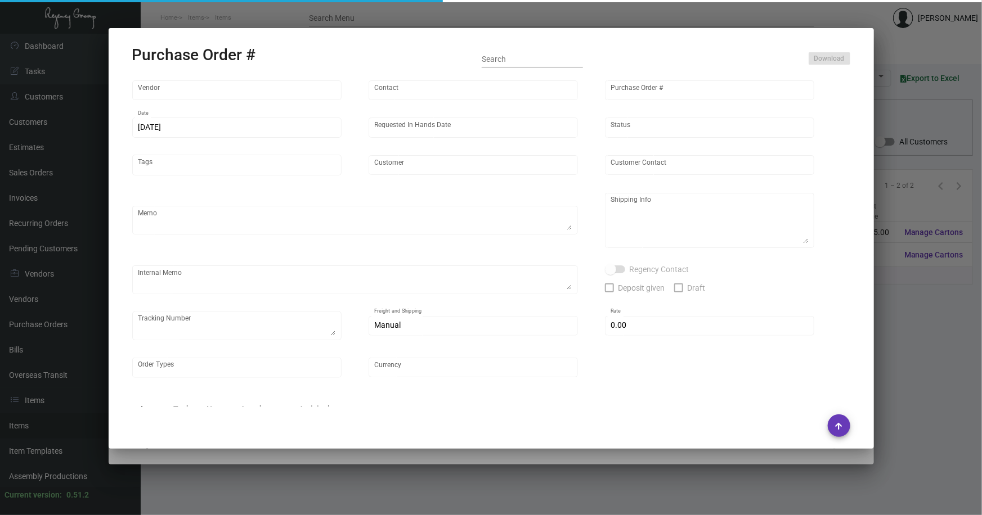
type input "United States Dollar $"
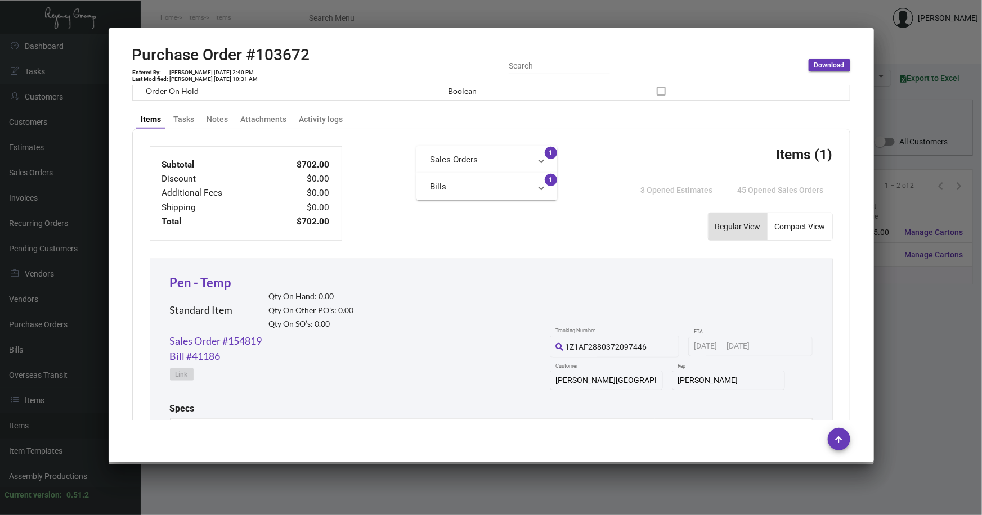
scroll to position [365, 0]
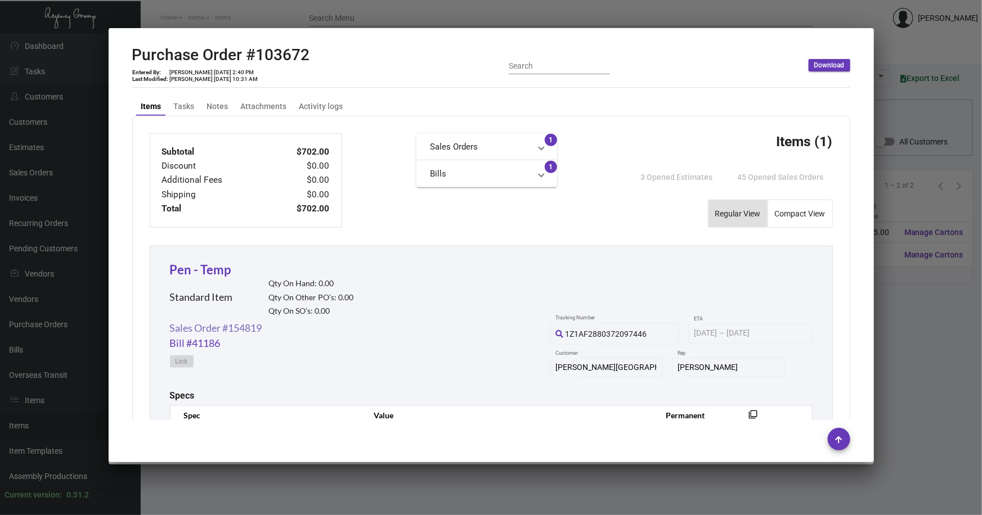
click at [230, 328] on link "Sales Order #154819" at bounding box center [216, 328] width 92 height 15
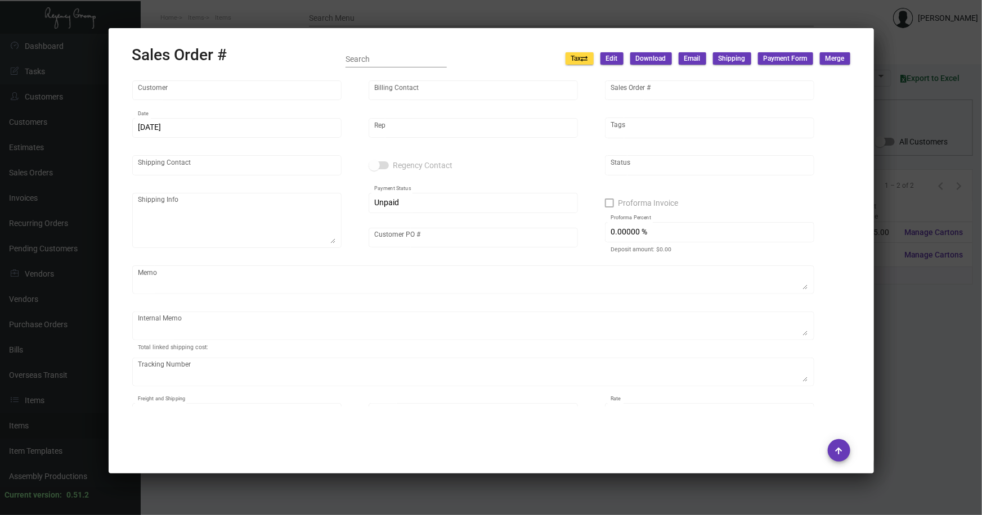
type input "[PERSON_NAME][GEOGRAPHIC_DATA]"
type input "[PERSON_NAME]"
type input "154819"
type input "[DATE]"
type input "[PERSON_NAME]"
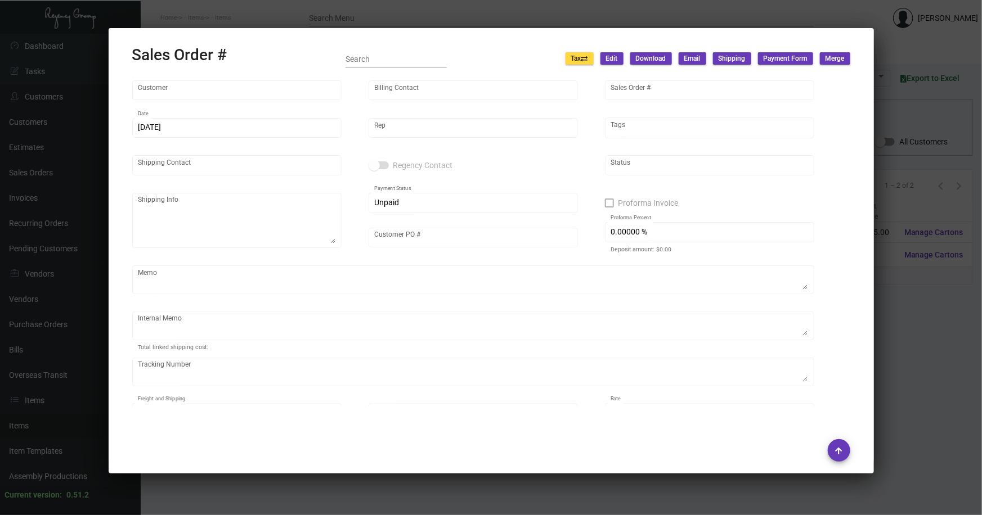
type input "[PERSON_NAME]"
type textarea "[PERSON_NAME] [PERSON_NAME][GEOGRAPHIC_DATA] [STREET_ADDRESS][US_STATE]"
type input "PO095012891"
type input "United States Dollar $"
type input "$ 69.84"
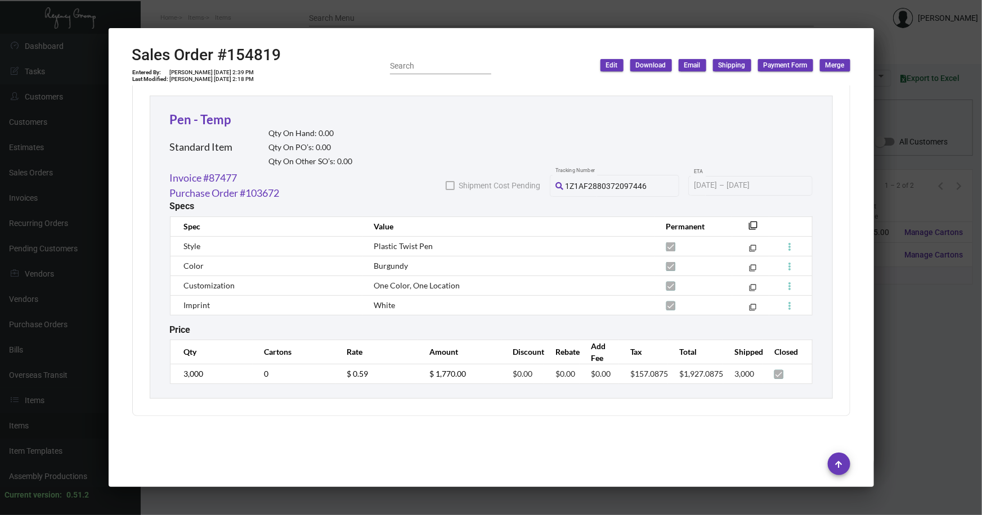
scroll to position [348, 0]
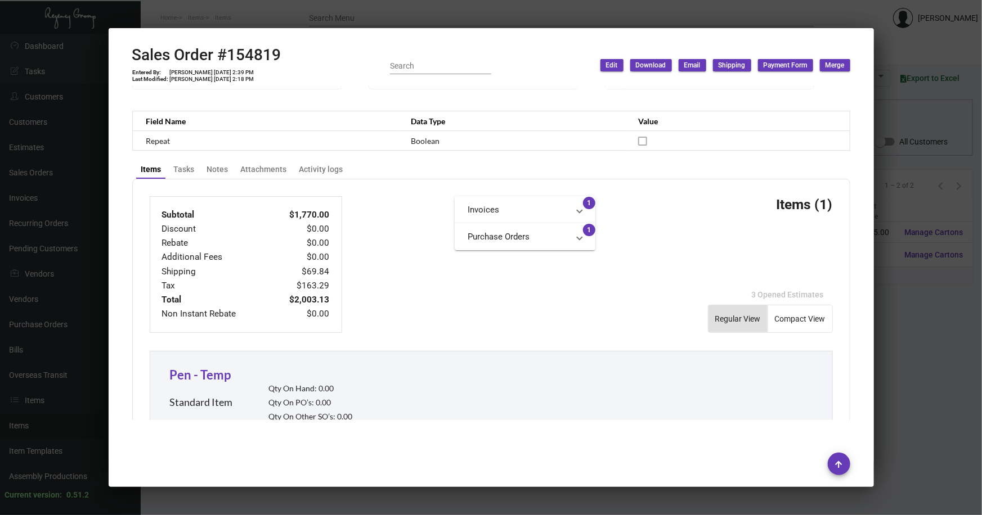
click at [891, 331] on div at bounding box center [491, 257] width 982 height 515
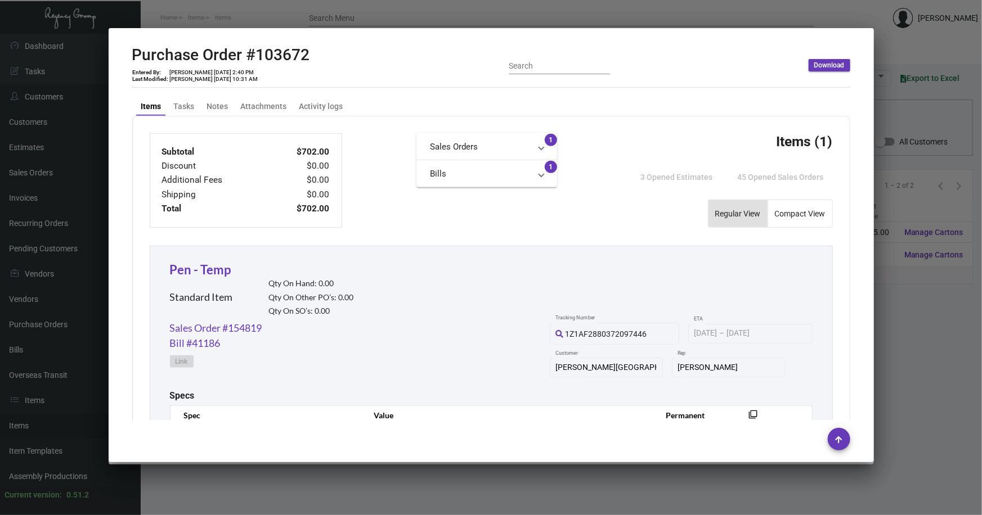
click at [891, 325] on div at bounding box center [491, 257] width 982 height 515
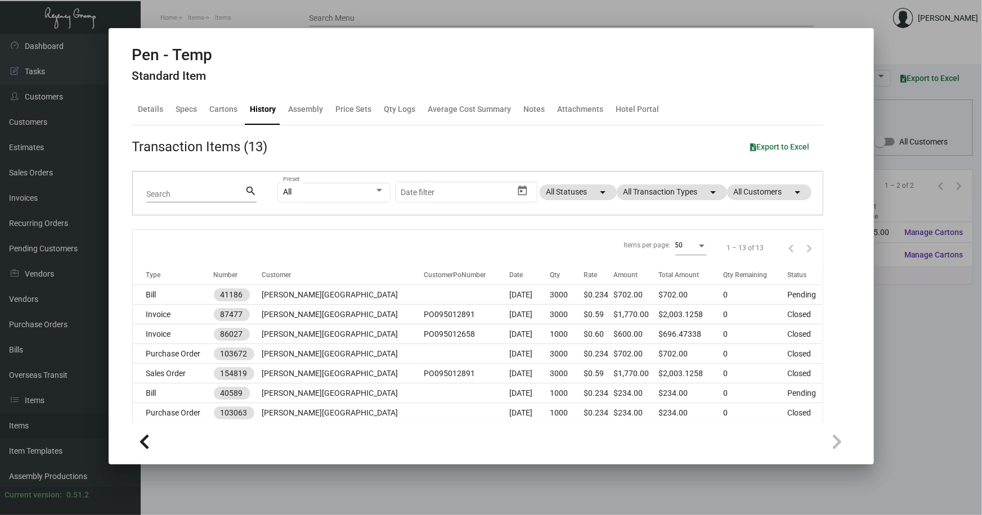
click at [894, 333] on div at bounding box center [491, 257] width 982 height 515
